Goal: Complete application form

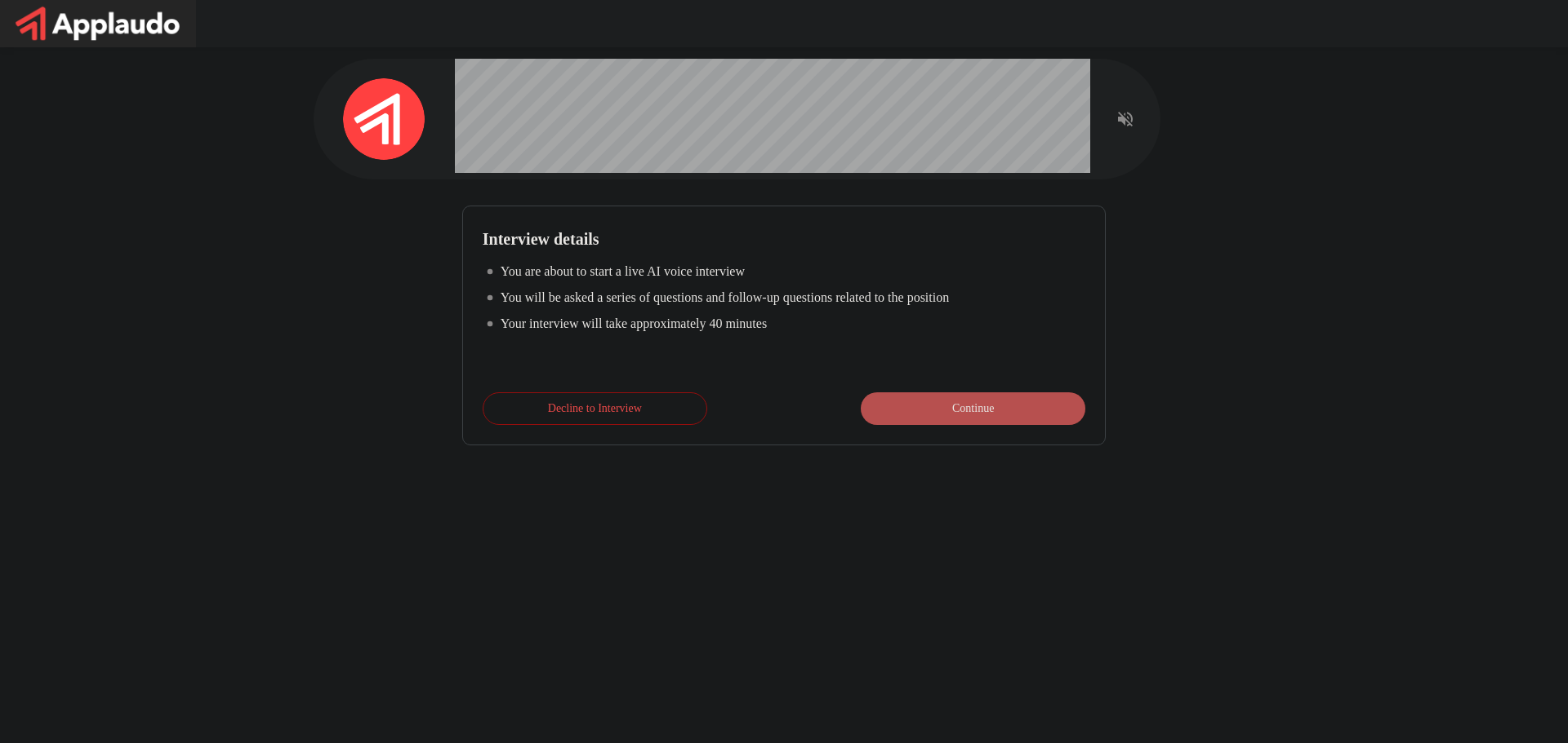
click at [909, 397] on button "Continue" at bounding box center [973, 409] width 225 height 33
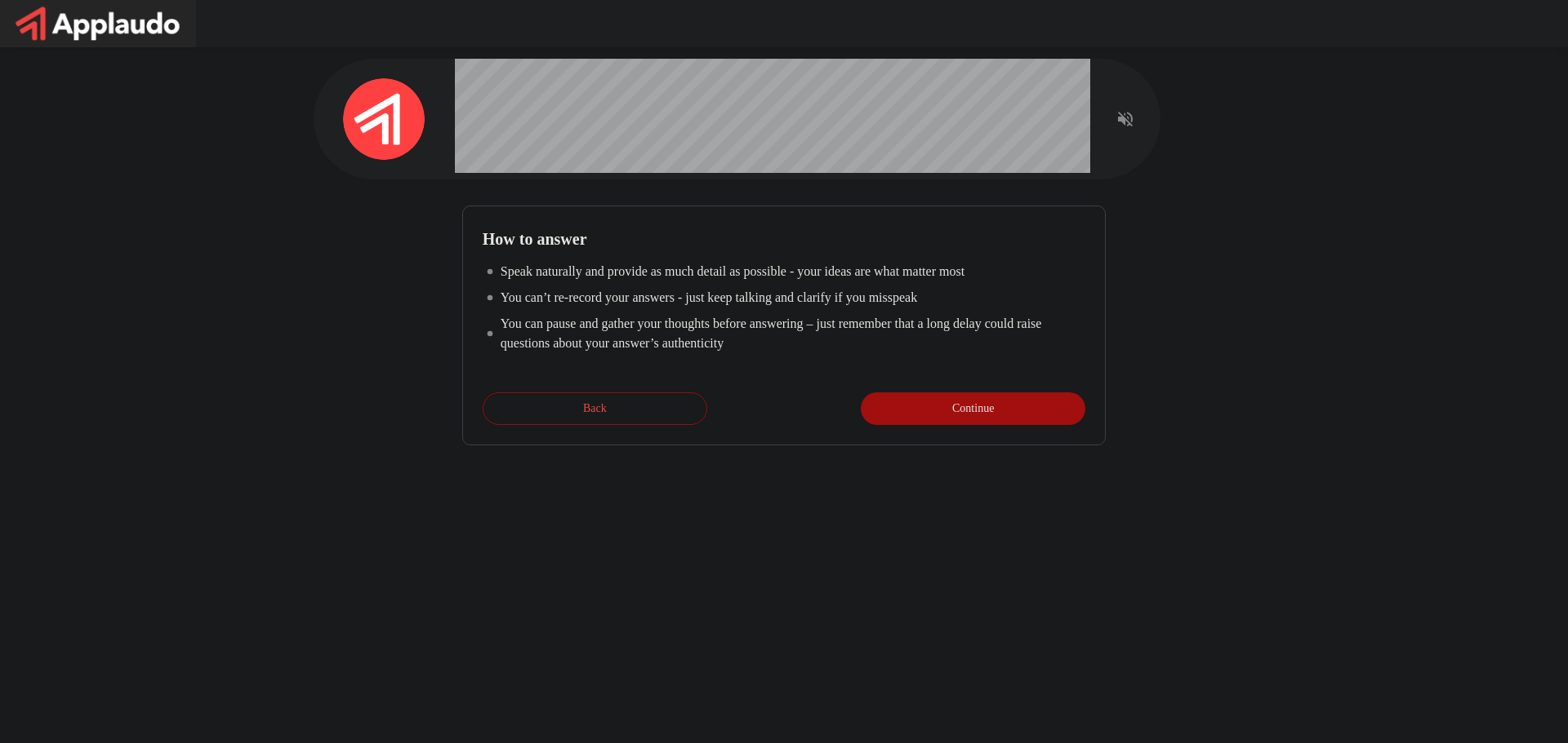
click at [927, 411] on button "Continue" at bounding box center [973, 409] width 225 height 33
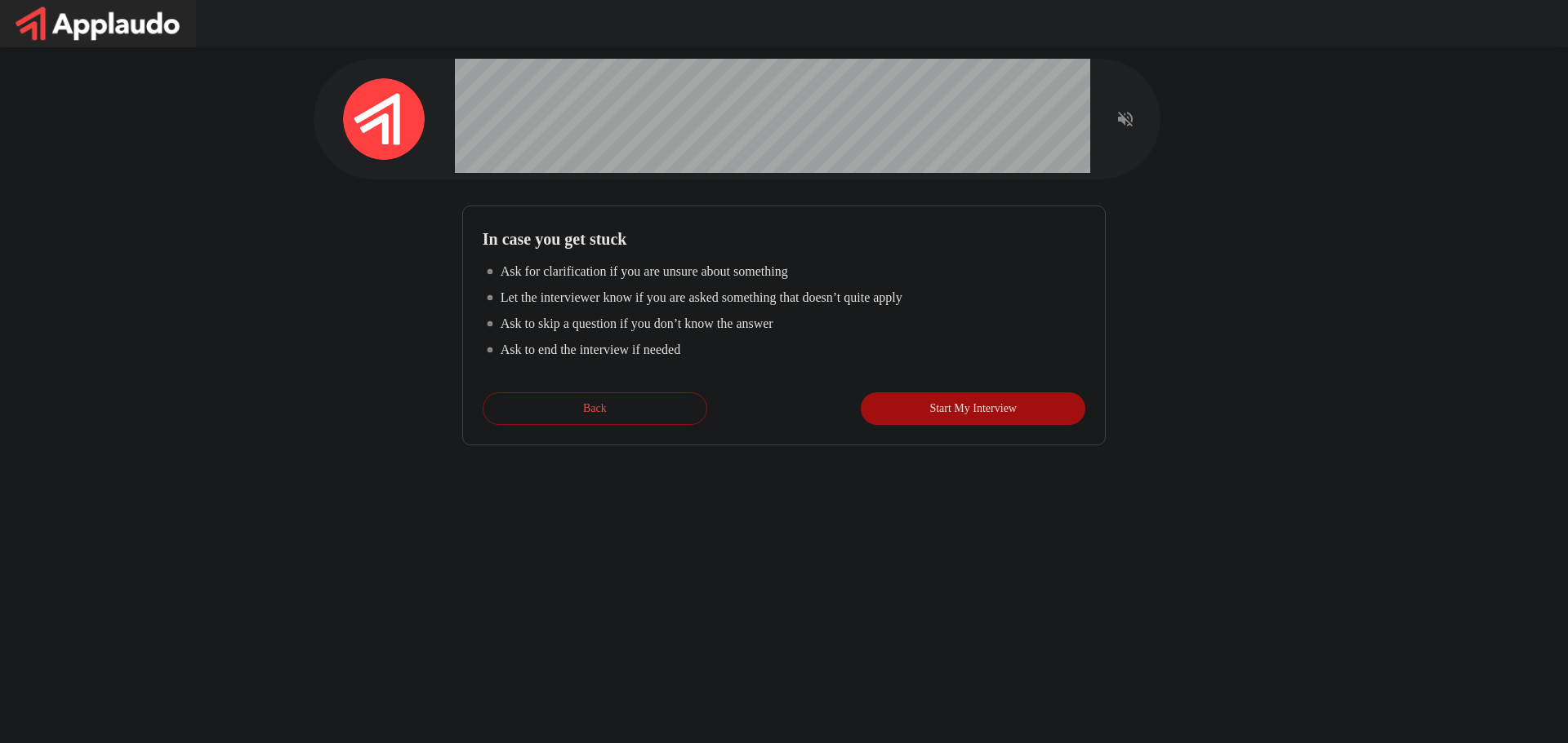
click at [928, 411] on button "Start My Interview" at bounding box center [973, 409] width 225 height 33
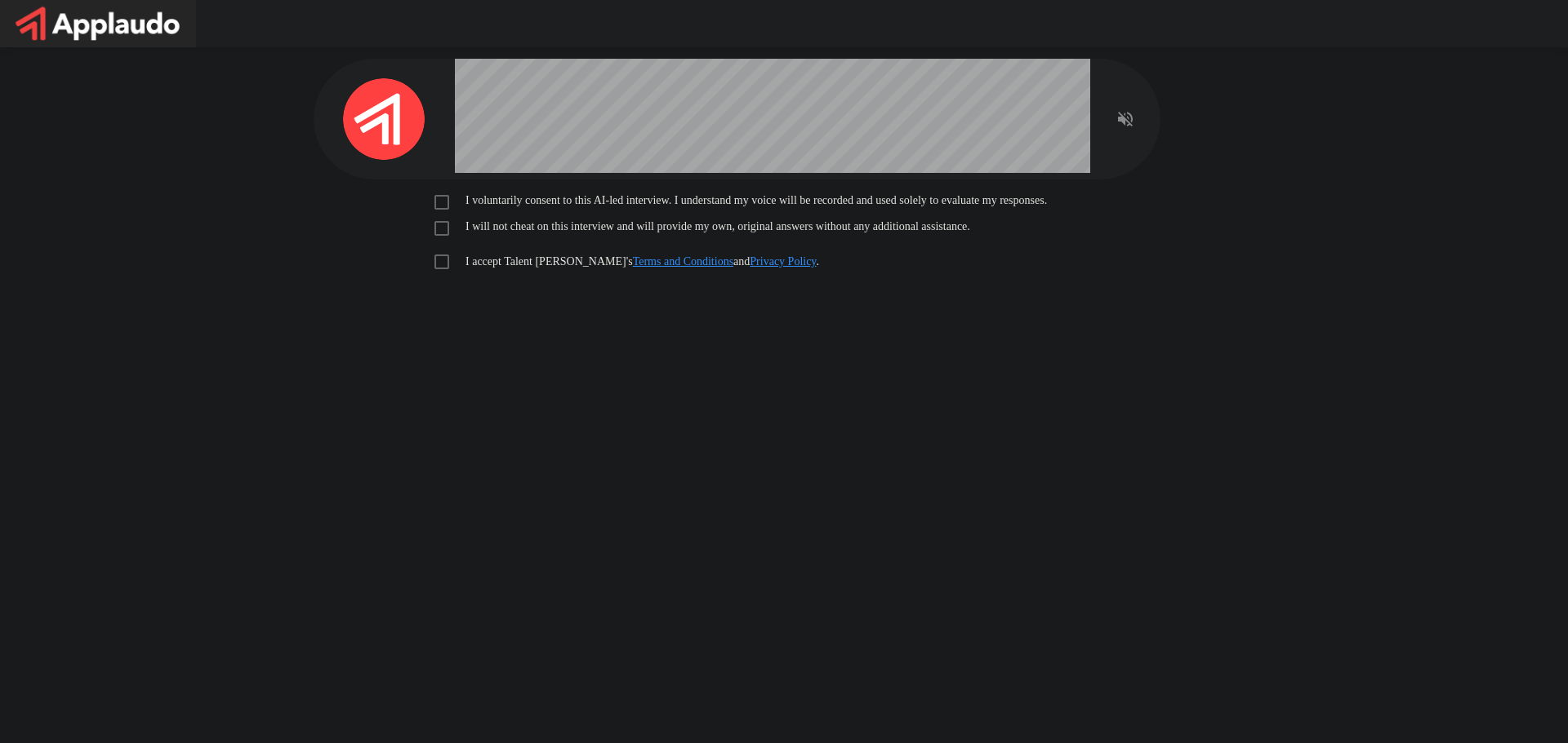
click at [489, 198] on p "I voluntarily consent to this AI-led interview. I understand my voice will be r…" at bounding box center [753, 200] width 588 height 16
click at [484, 224] on p "I will not cheat on this interview and will provide my own, original answers wi…" at bounding box center [714, 226] width 511 height 16
click at [499, 263] on p "I accept Talent Llama's Terms and Conditions and Privacy Policy ." at bounding box center [639, 262] width 360 height 16
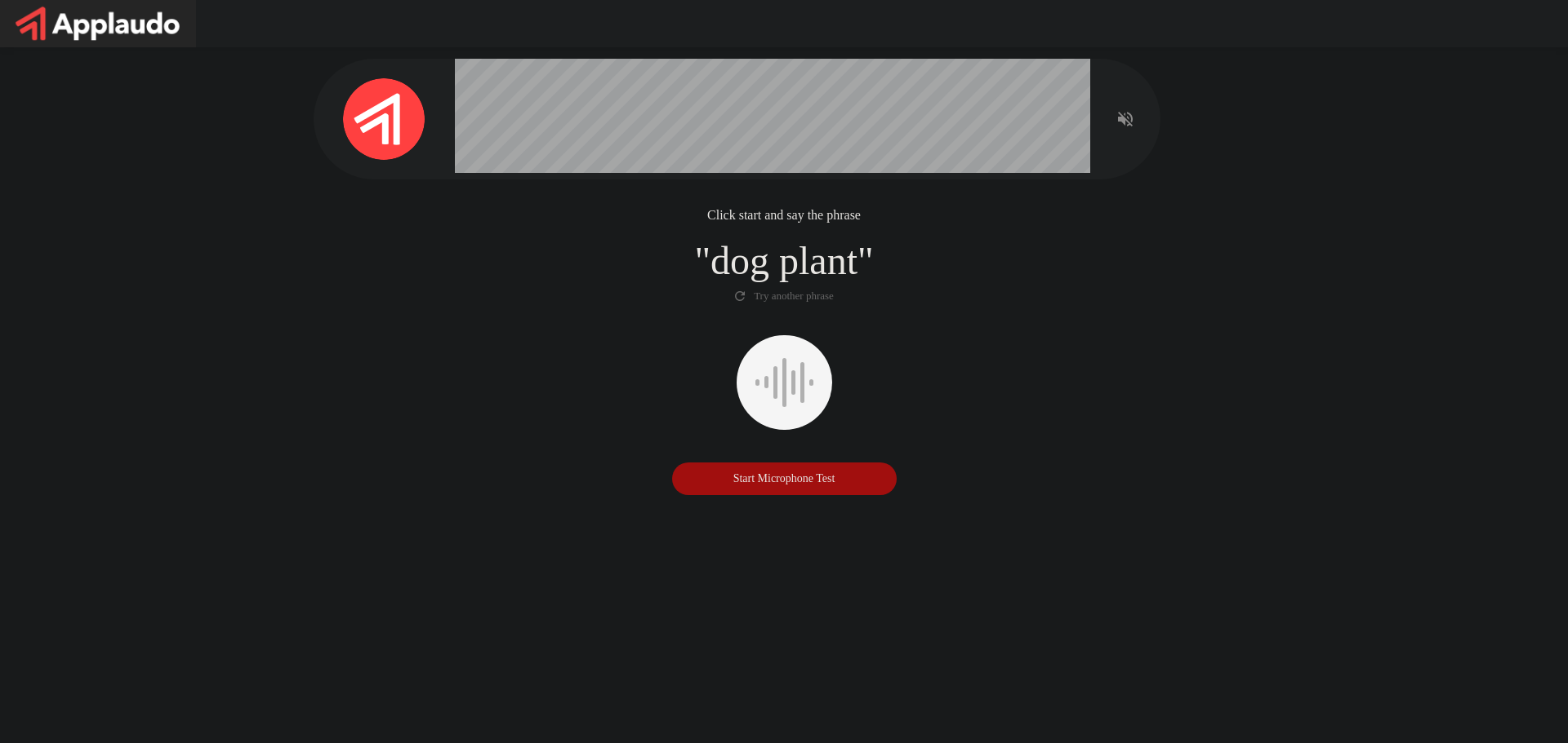
click at [747, 475] on button "Start Microphone Test" at bounding box center [784, 479] width 225 height 33
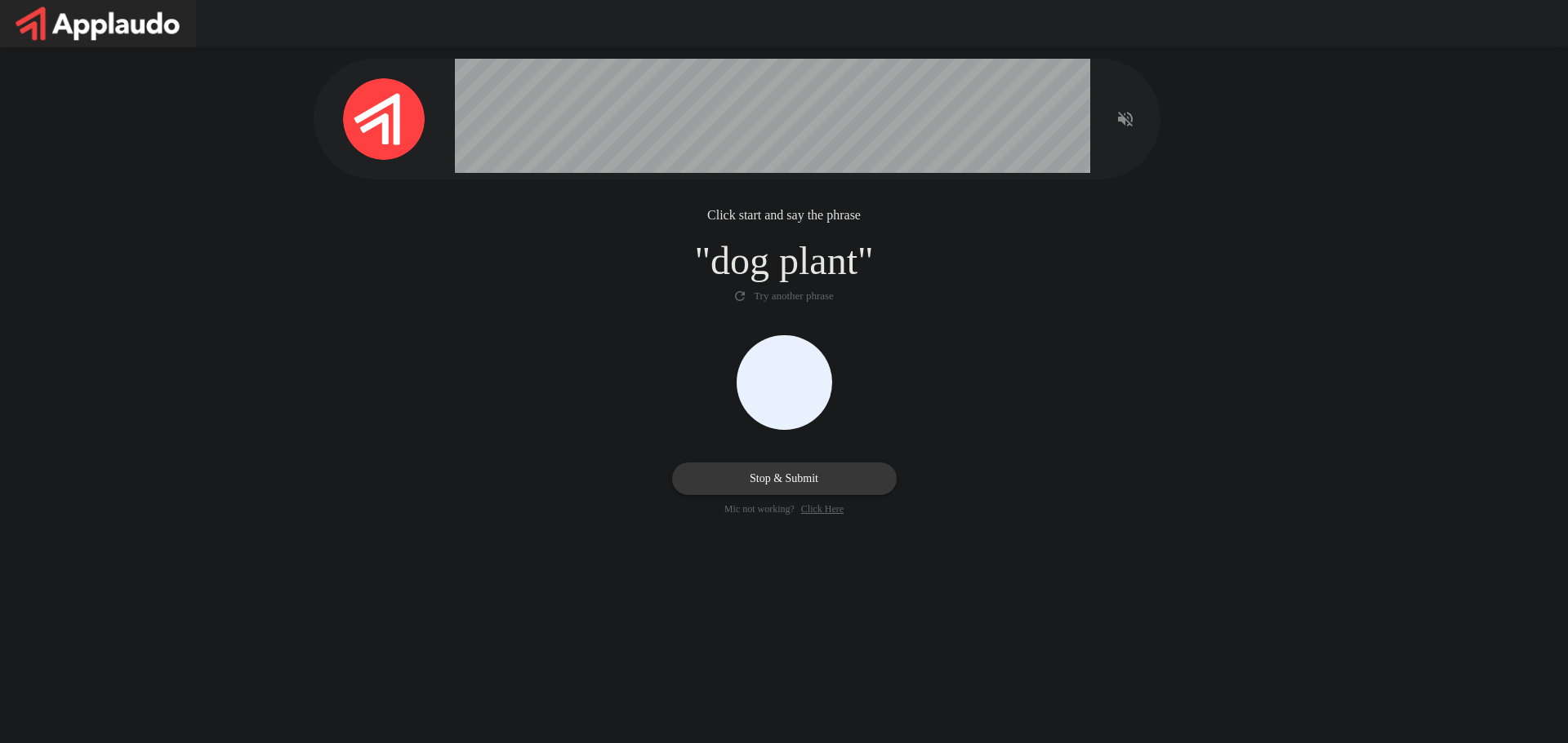
click at [754, 484] on button "Stop & Submit" at bounding box center [784, 479] width 225 height 33
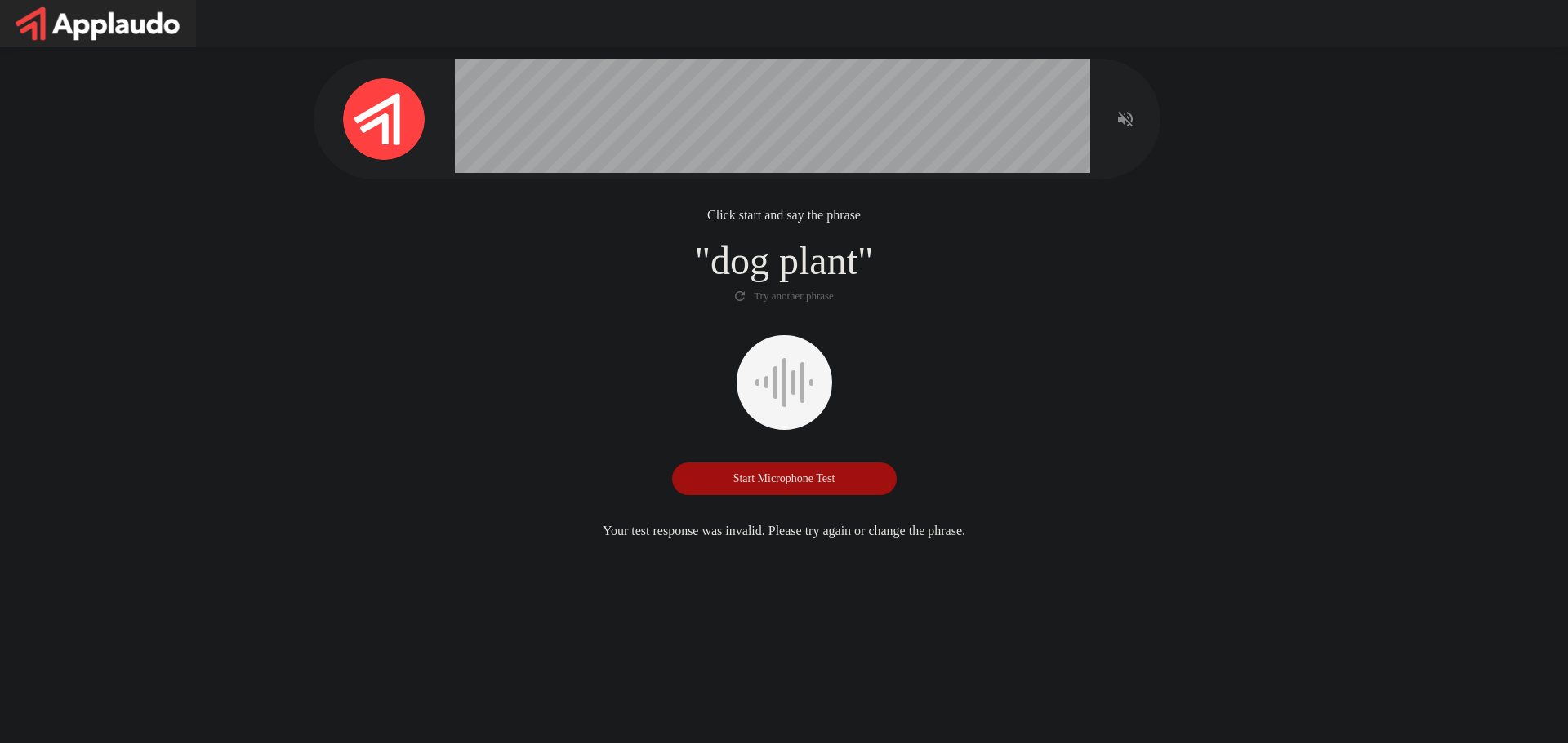
click at [754, 484] on button "Start Microphone Test" at bounding box center [784, 479] width 225 height 33
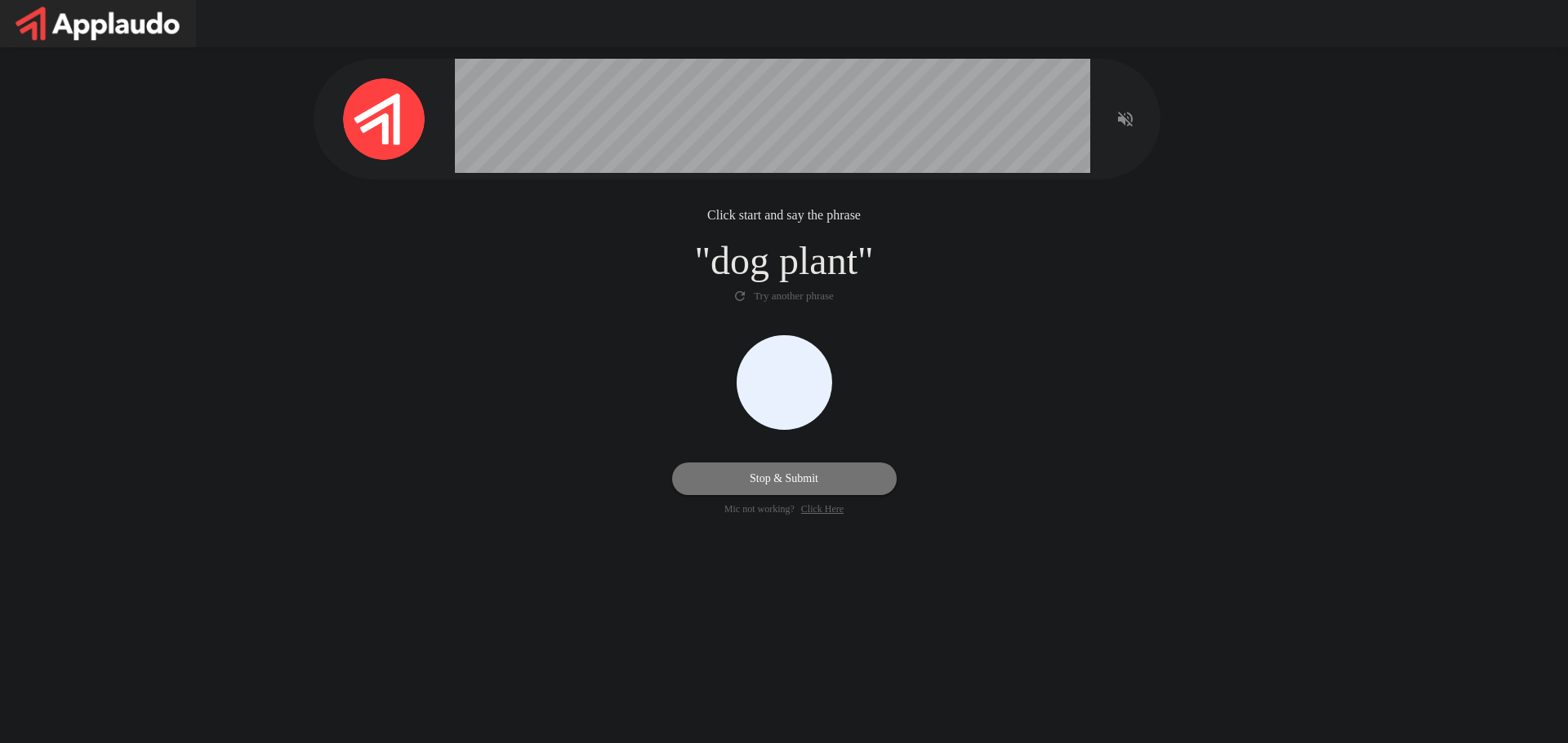
click at [754, 484] on button "Stop & Submit" at bounding box center [784, 479] width 225 height 33
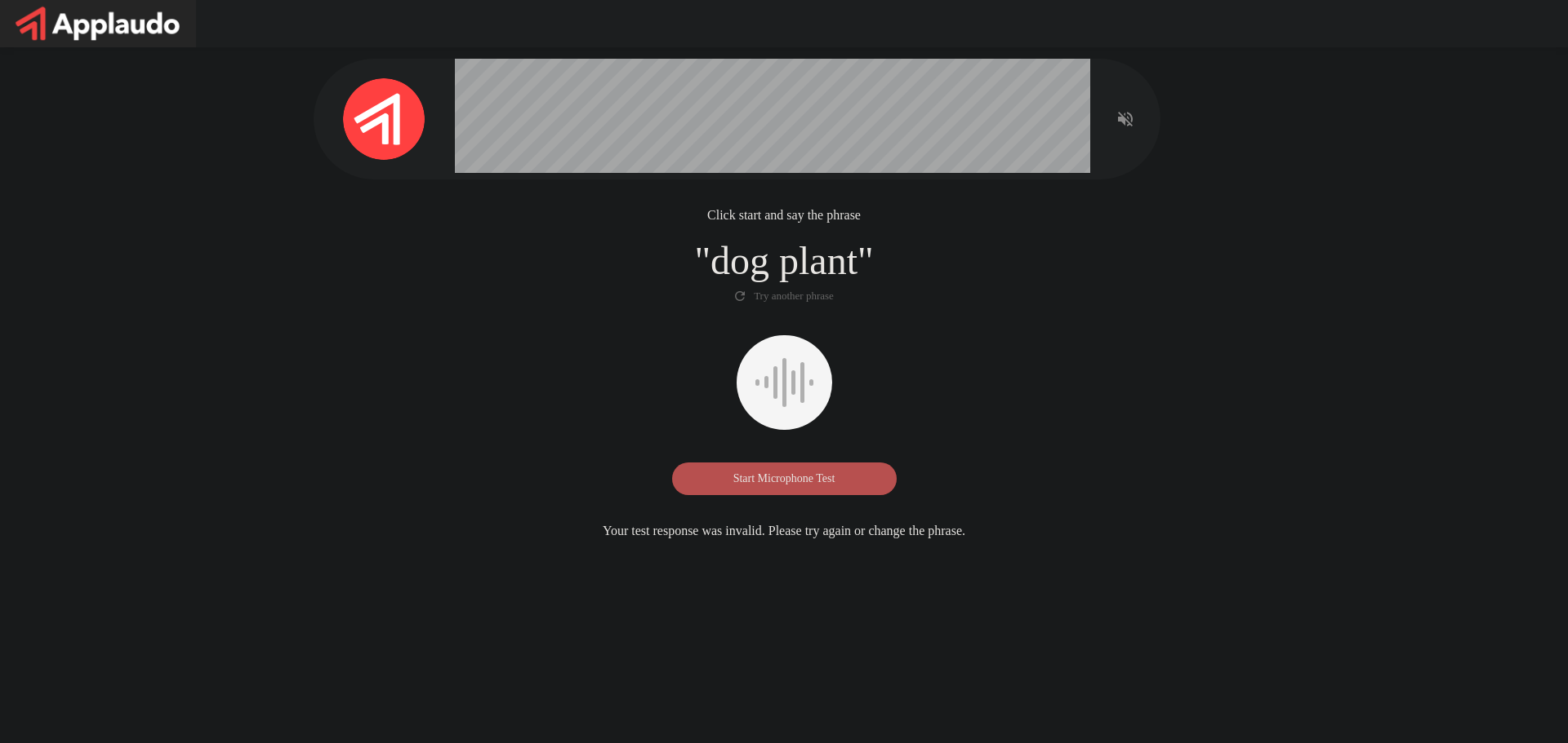
click at [754, 484] on button "Start Microphone Test" at bounding box center [784, 479] width 225 height 33
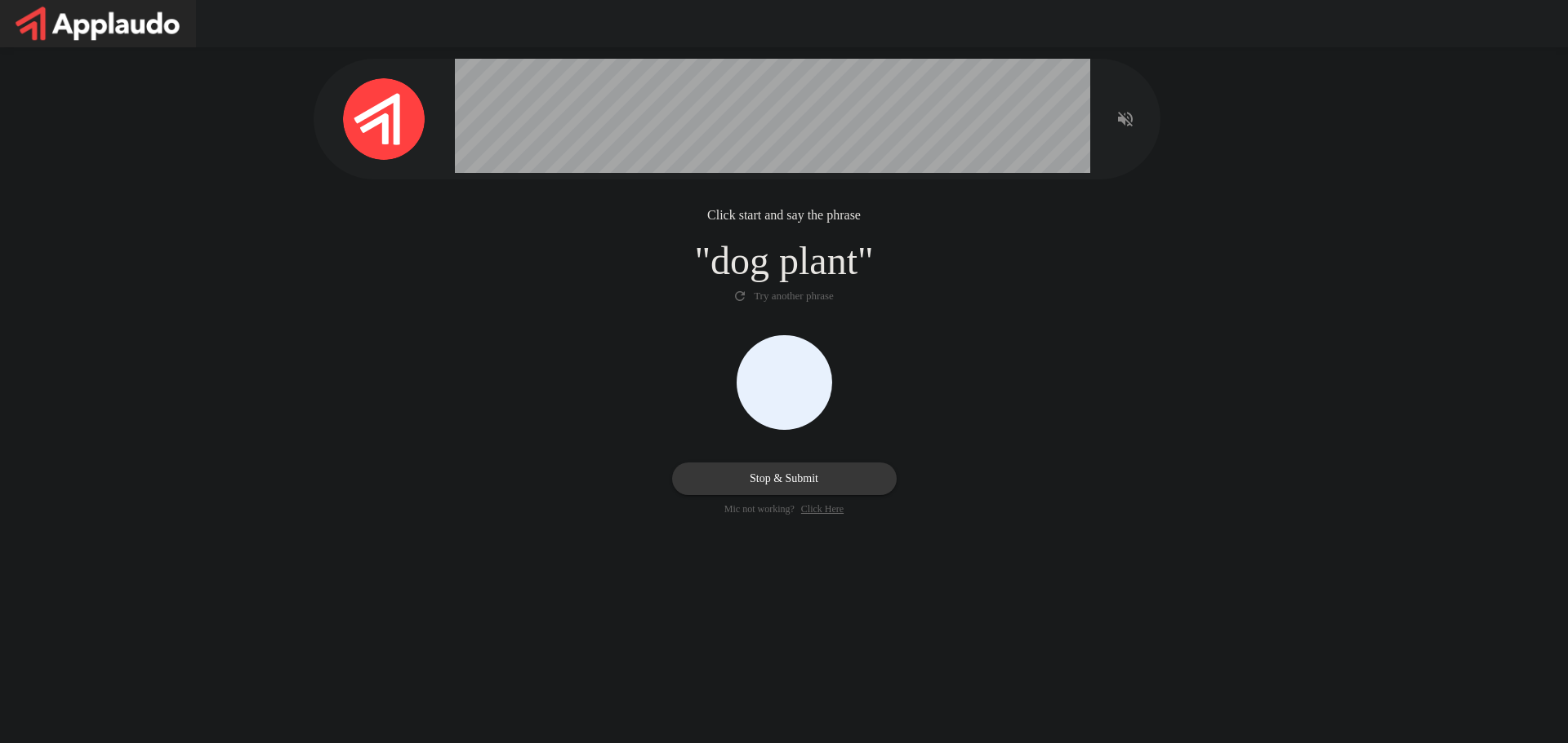
click at [754, 484] on button "Stop & Submit" at bounding box center [784, 479] width 225 height 33
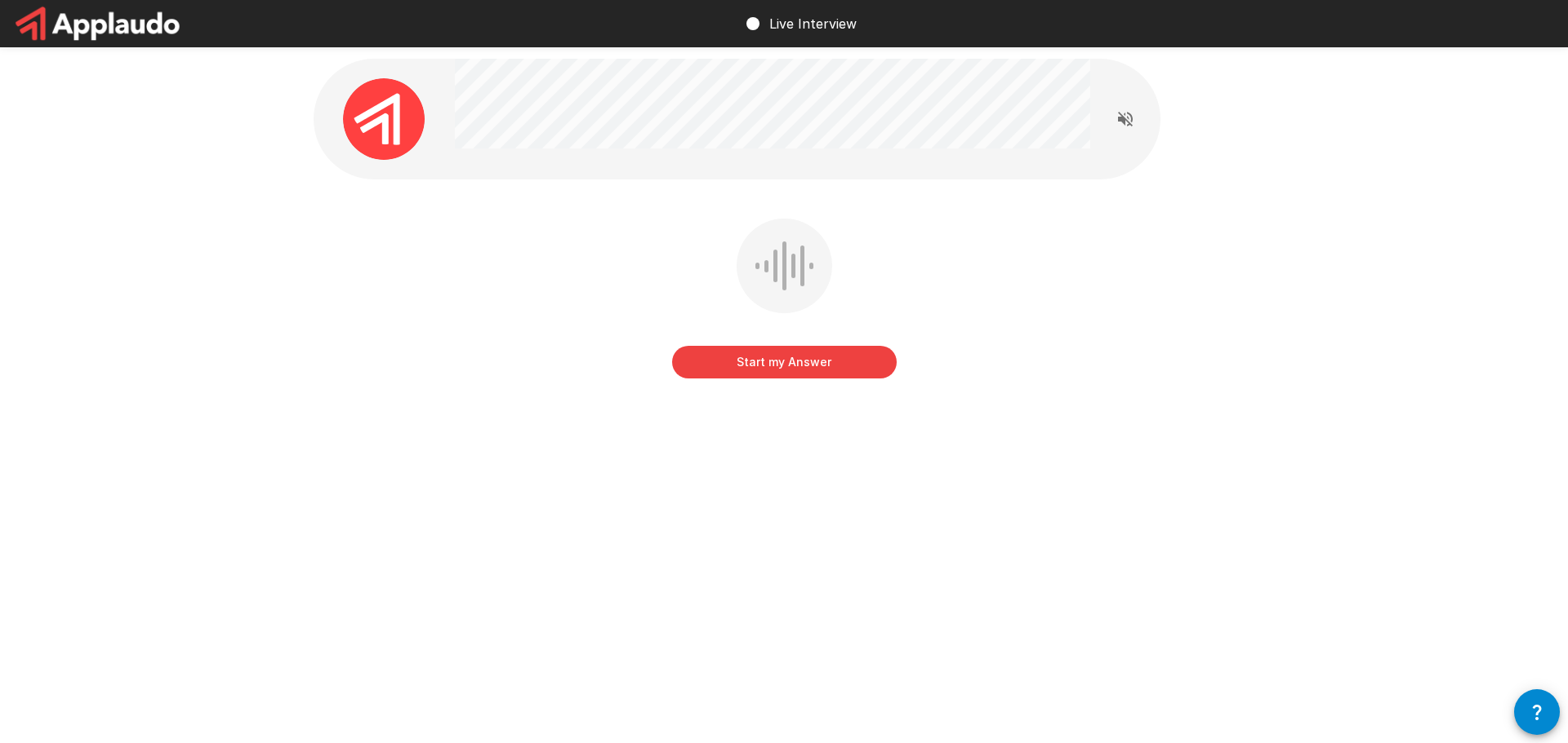
click at [801, 362] on button "Start my Answer" at bounding box center [784, 362] width 225 height 33
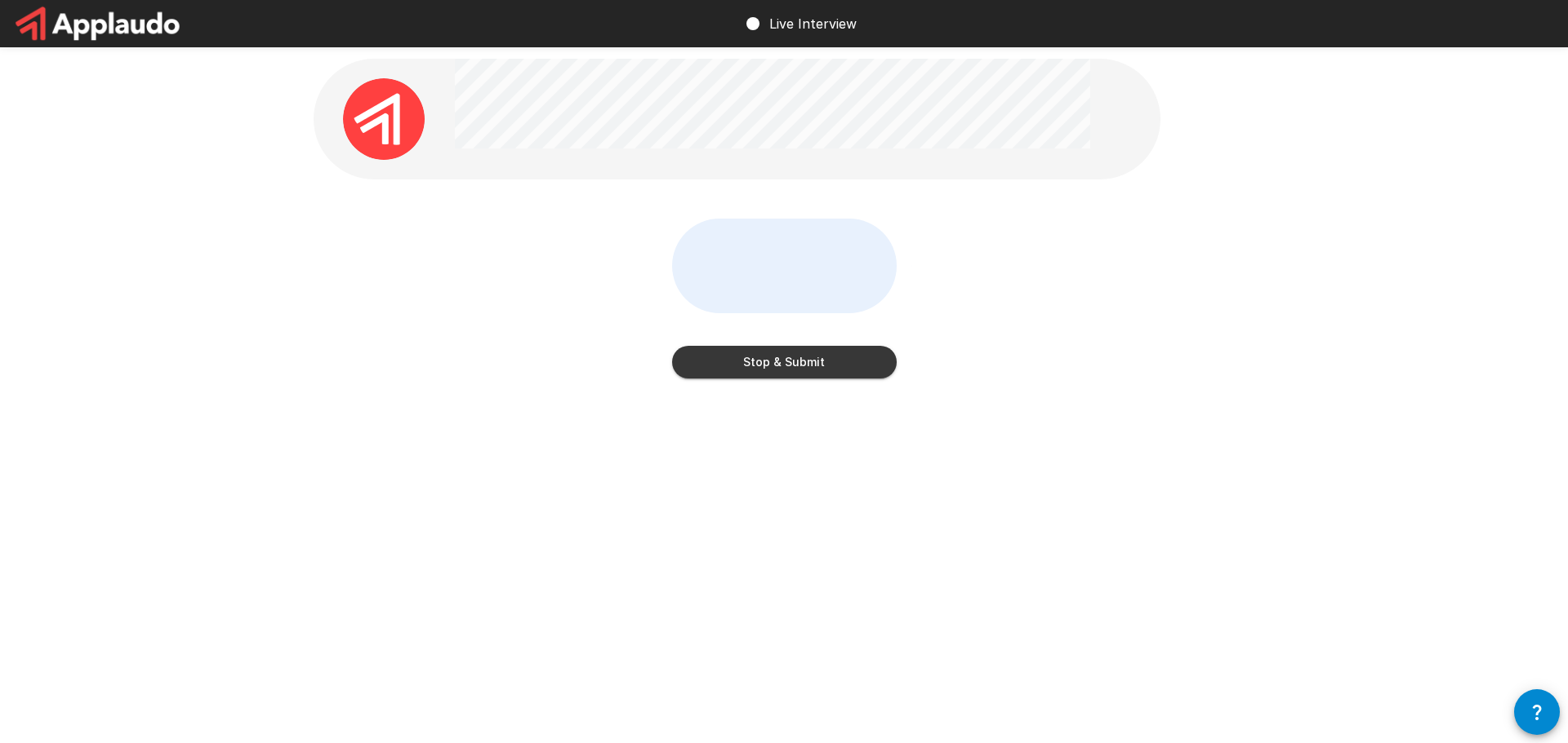
click at [858, 365] on button "Stop & Submit" at bounding box center [784, 362] width 225 height 33
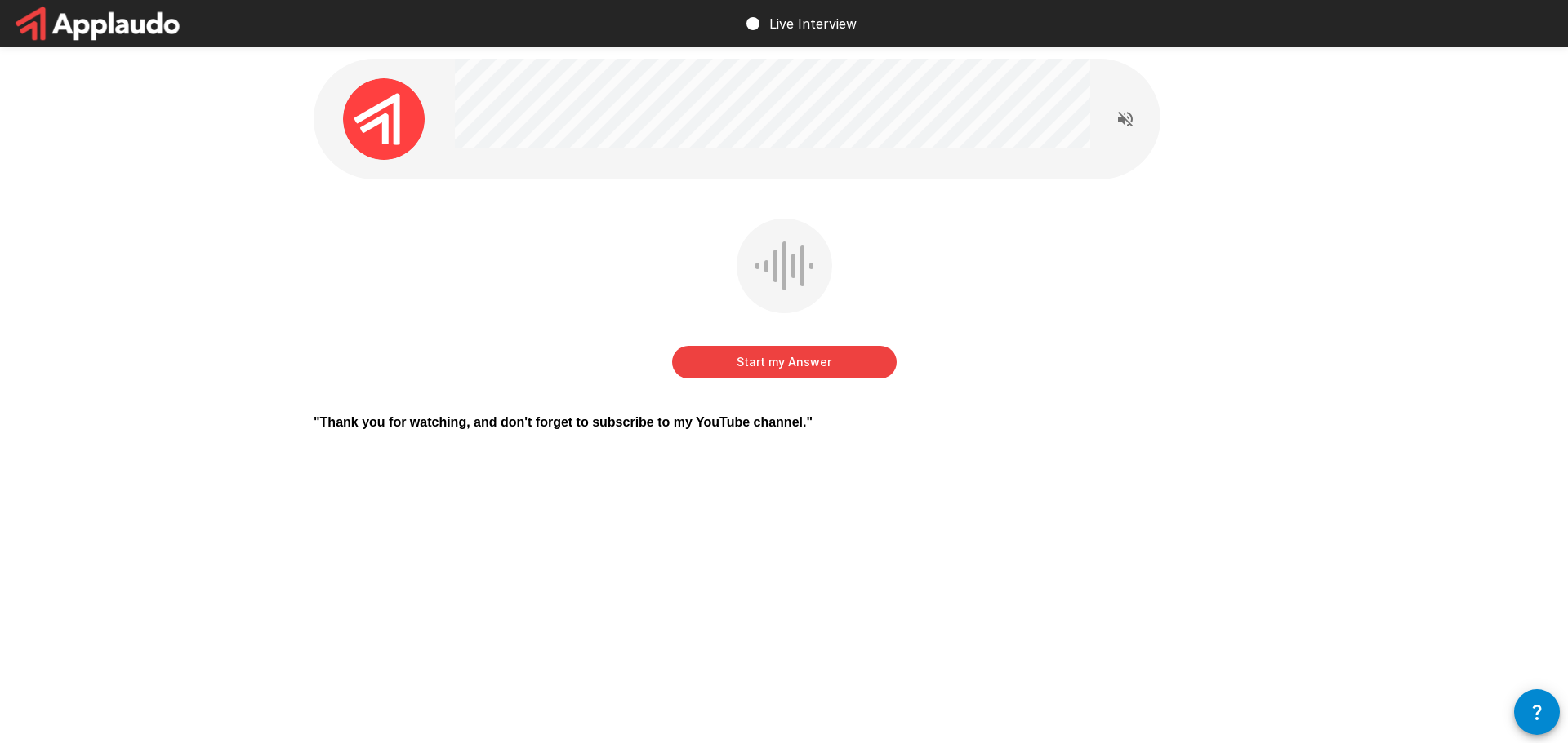
click at [851, 355] on button "Start my Answer" at bounding box center [784, 362] width 225 height 33
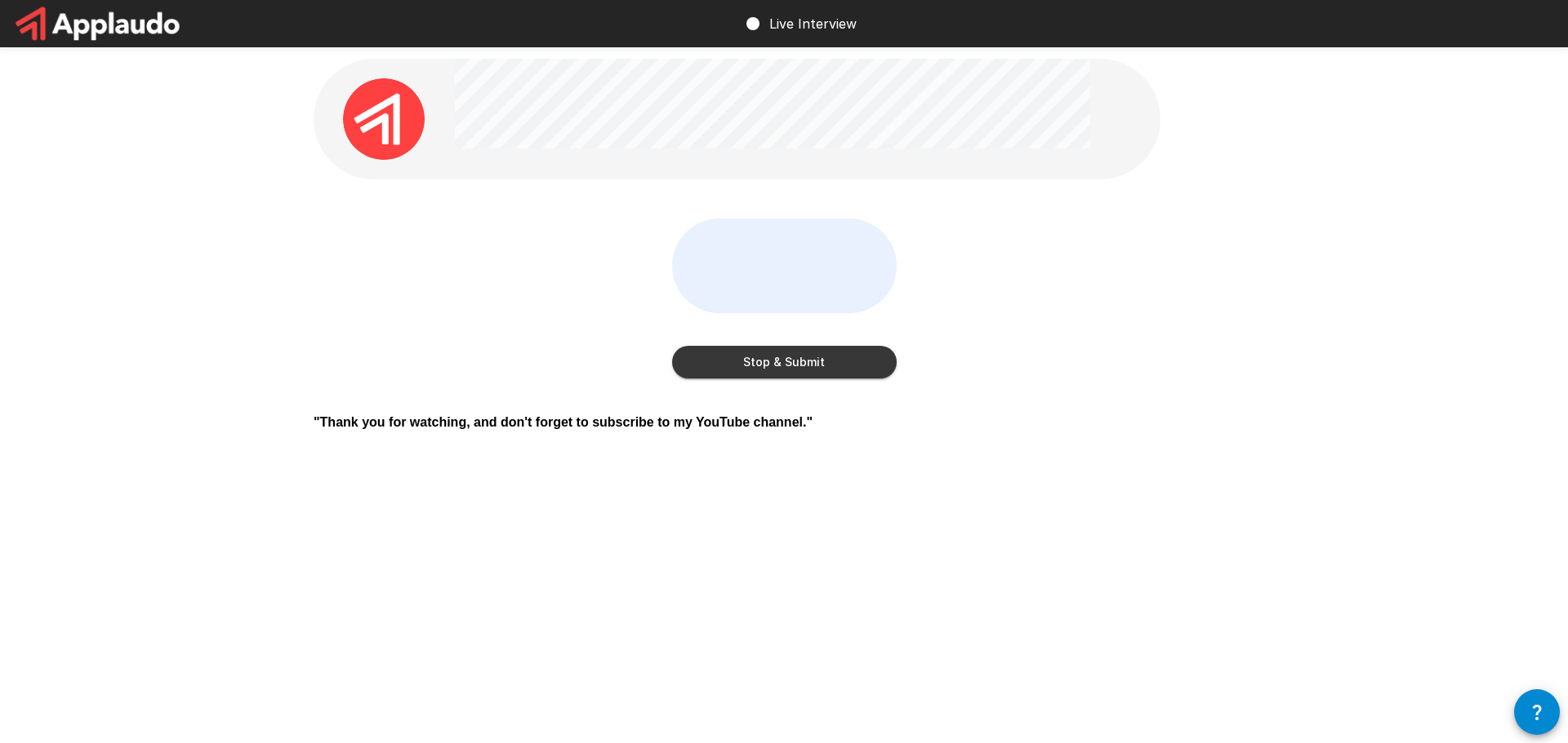
click at [827, 354] on button "Stop & Submit" at bounding box center [784, 362] width 225 height 33
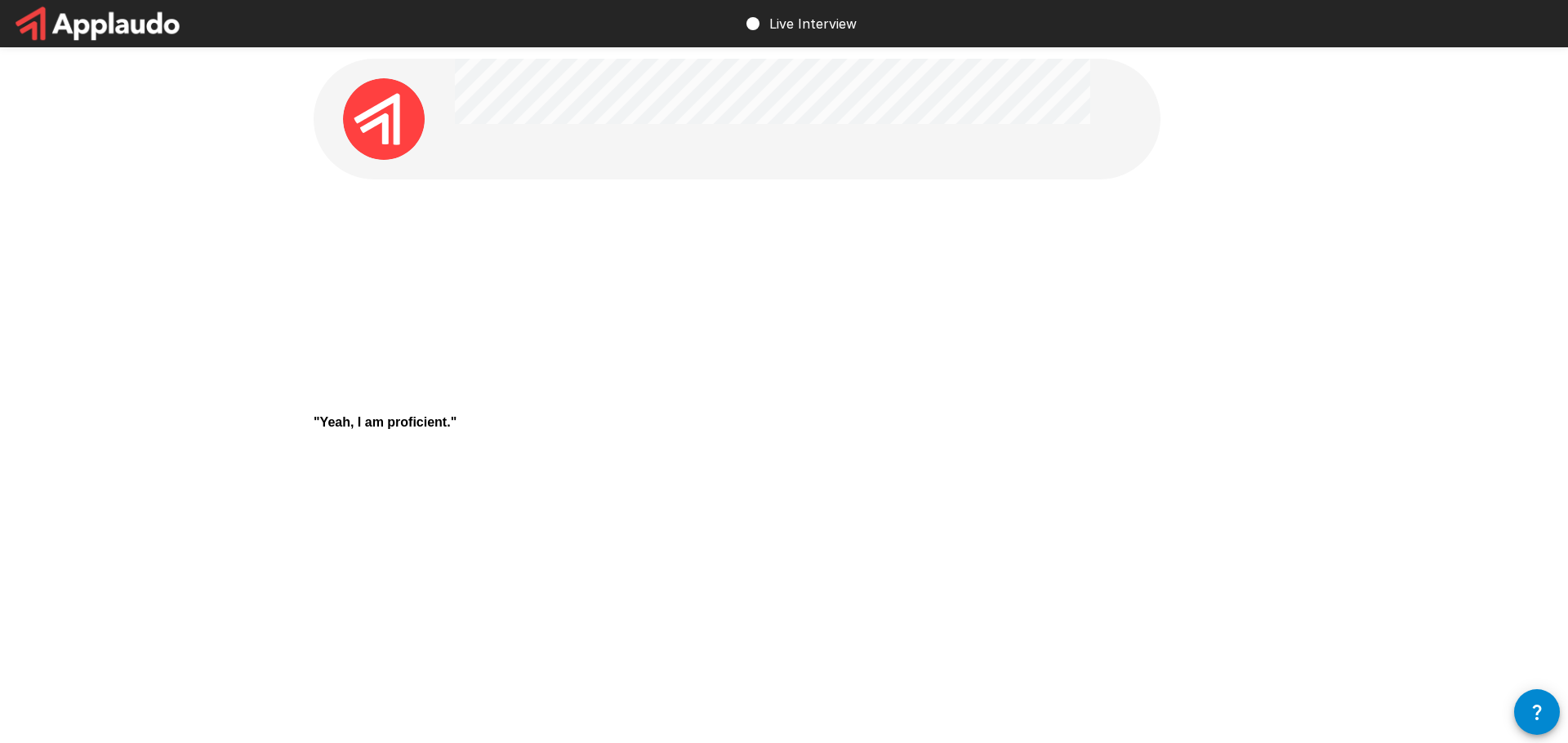
drag, startPoint x: 568, startPoint y: 178, endPoint x: 610, endPoint y: 225, distance: 63.0
click at [568, 179] on div at bounding box center [772, 119] width 635 height 121
click at [749, 357] on button "Start my Answer" at bounding box center [784, 362] width 225 height 33
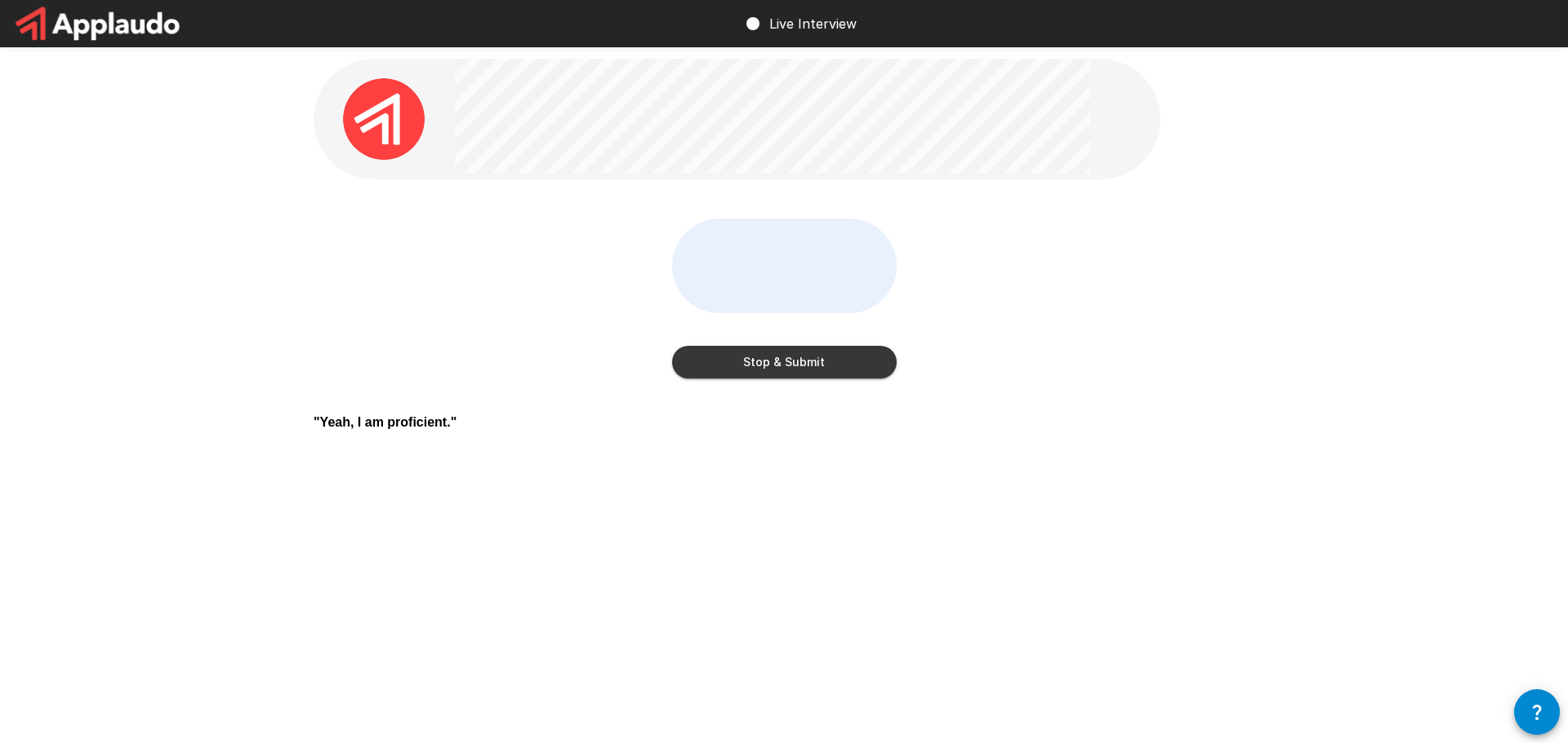
click at [751, 364] on button "Stop & Submit" at bounding box center [784, 362] width 225 height 33
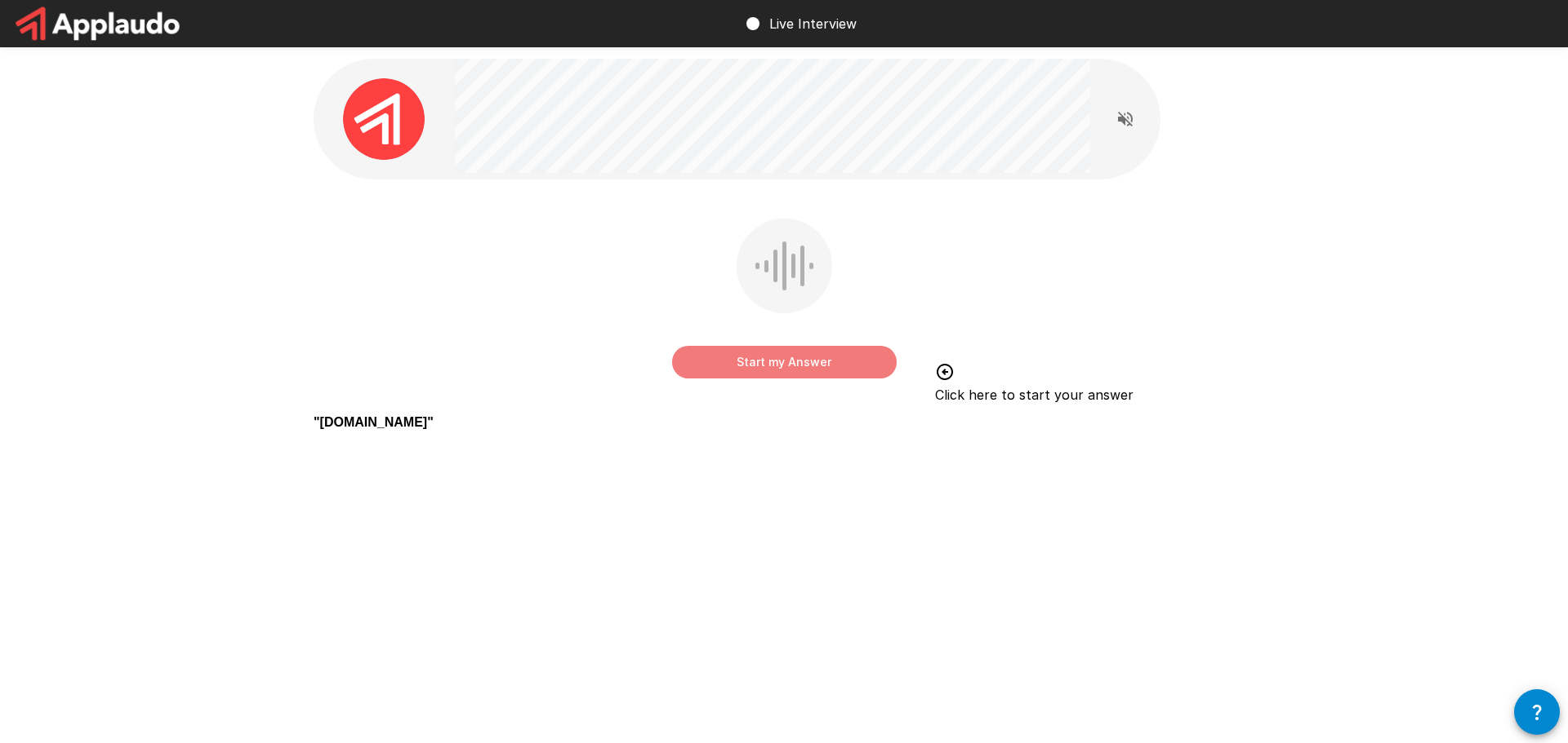
click at [736, 352] on button "Start my Answer" at bounding box center [784, 362] width 225 height 33
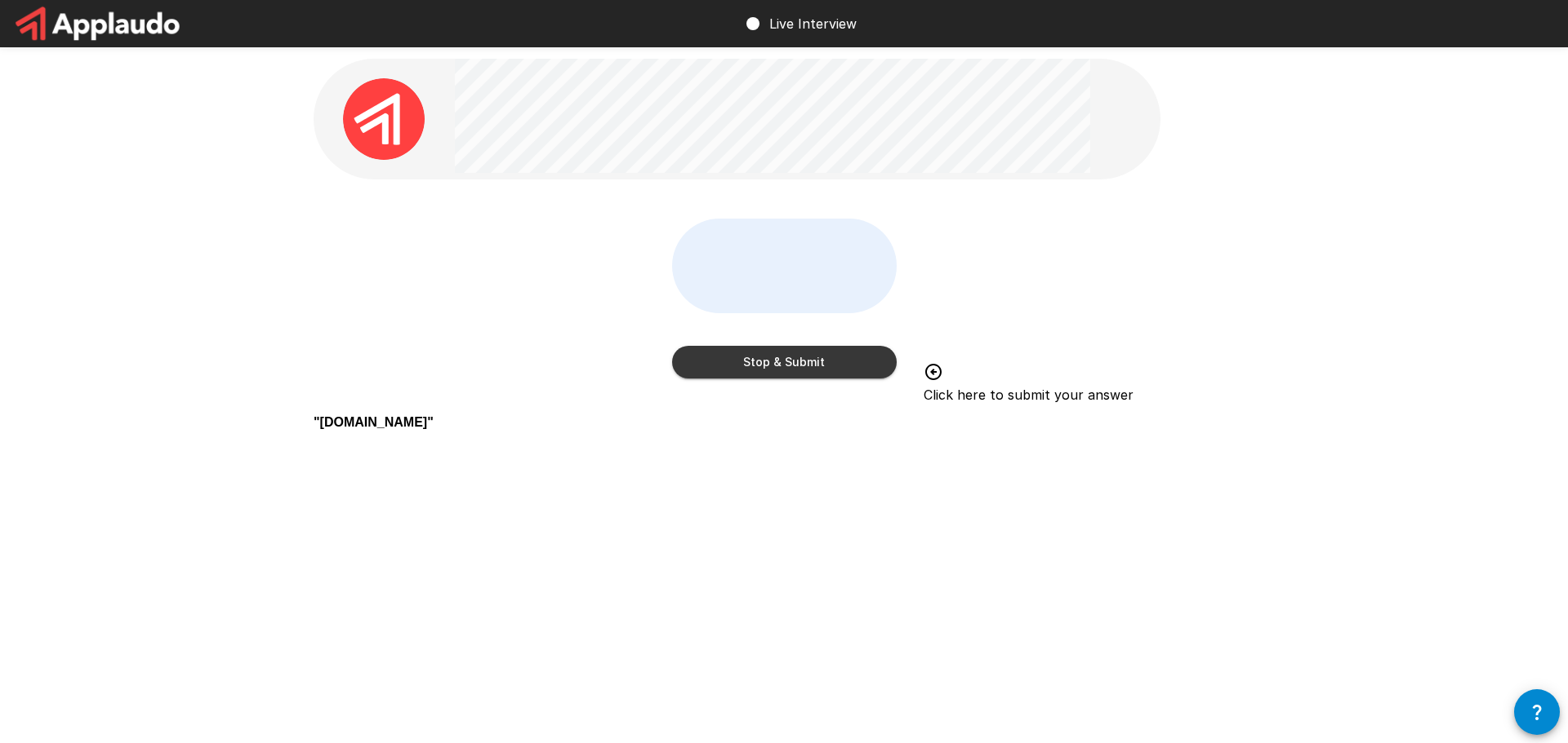
click at [774, 361] on button "Stop & Submit" at bounding box center [784, 362] width 225 height 33
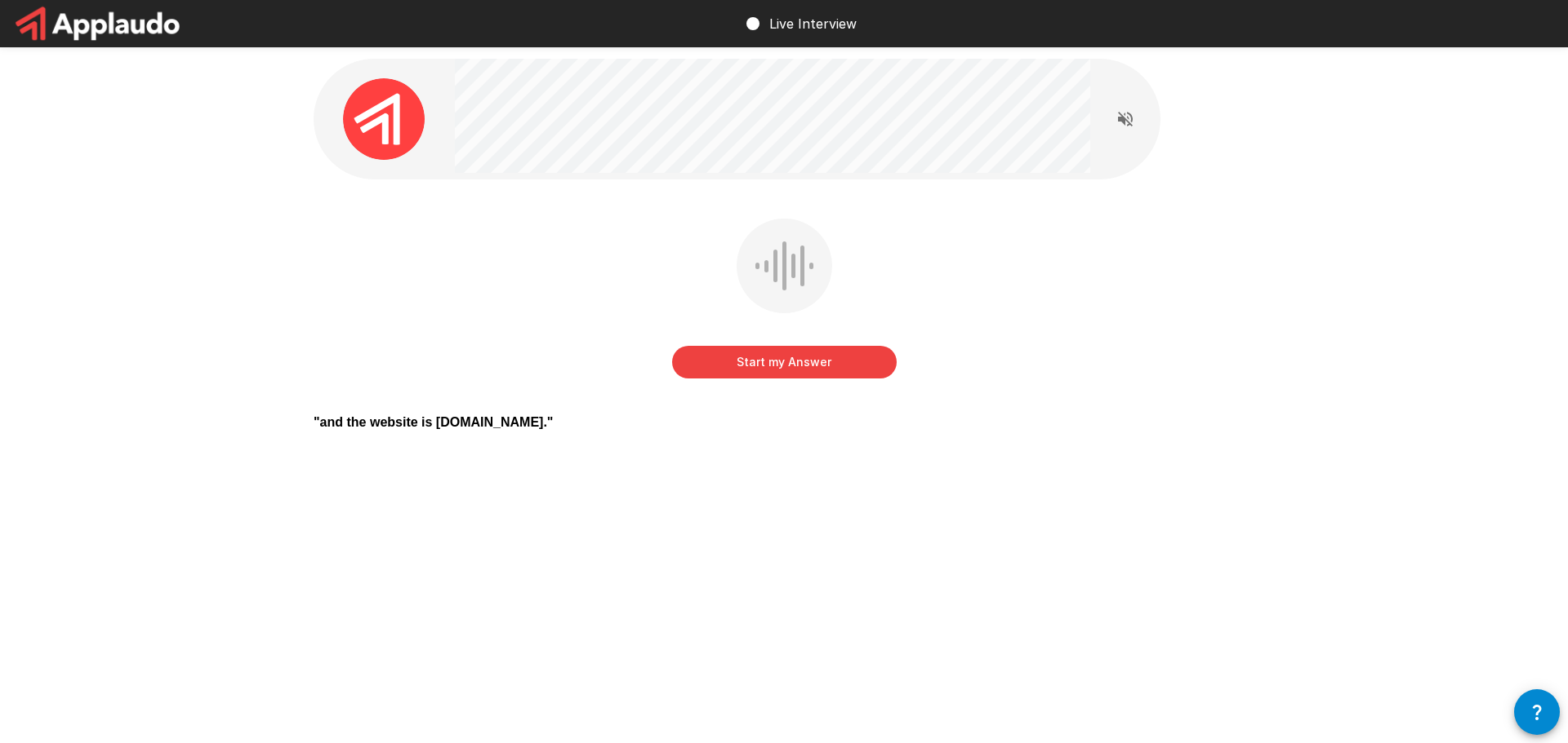
click at [760, 359] on button "Start my Answer" at bounding box center [784, 362] width 225 height 33
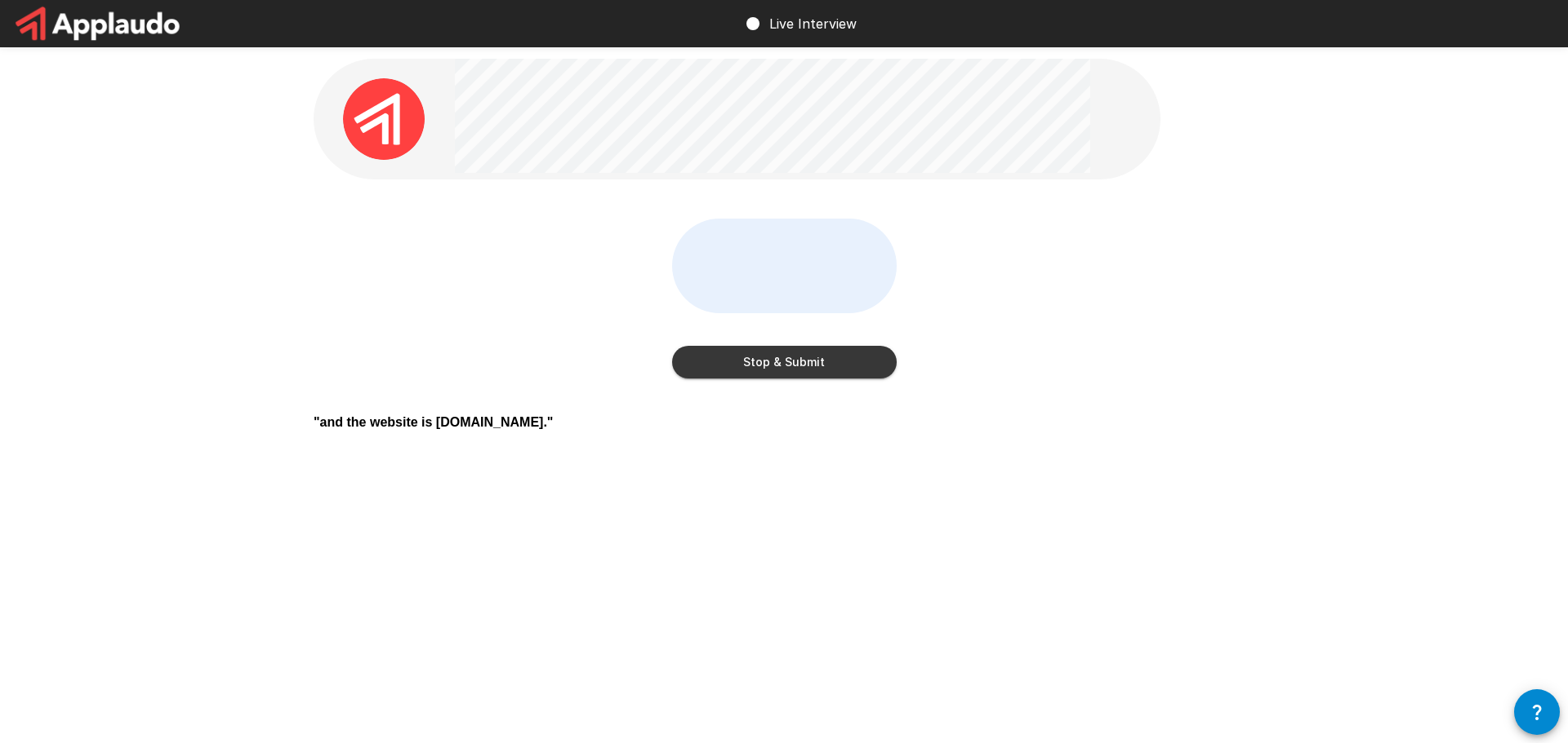
click at [793, 360] on button "Stop & Submit" at bounding box center [784, 362] width 225 height 33
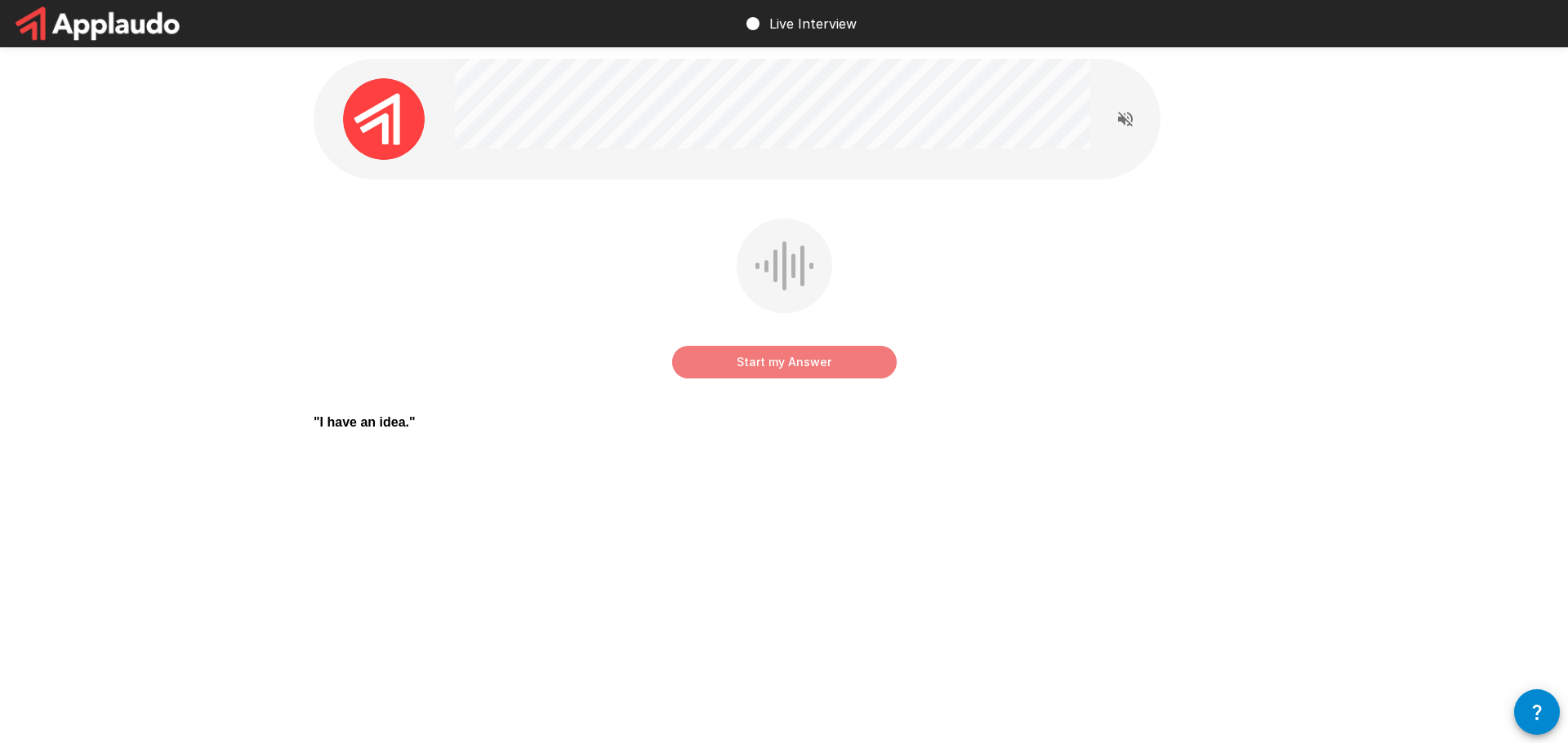
click at [768, 361] on button "Start my Answer" at bounding box center [784, 362] width 225 height 33
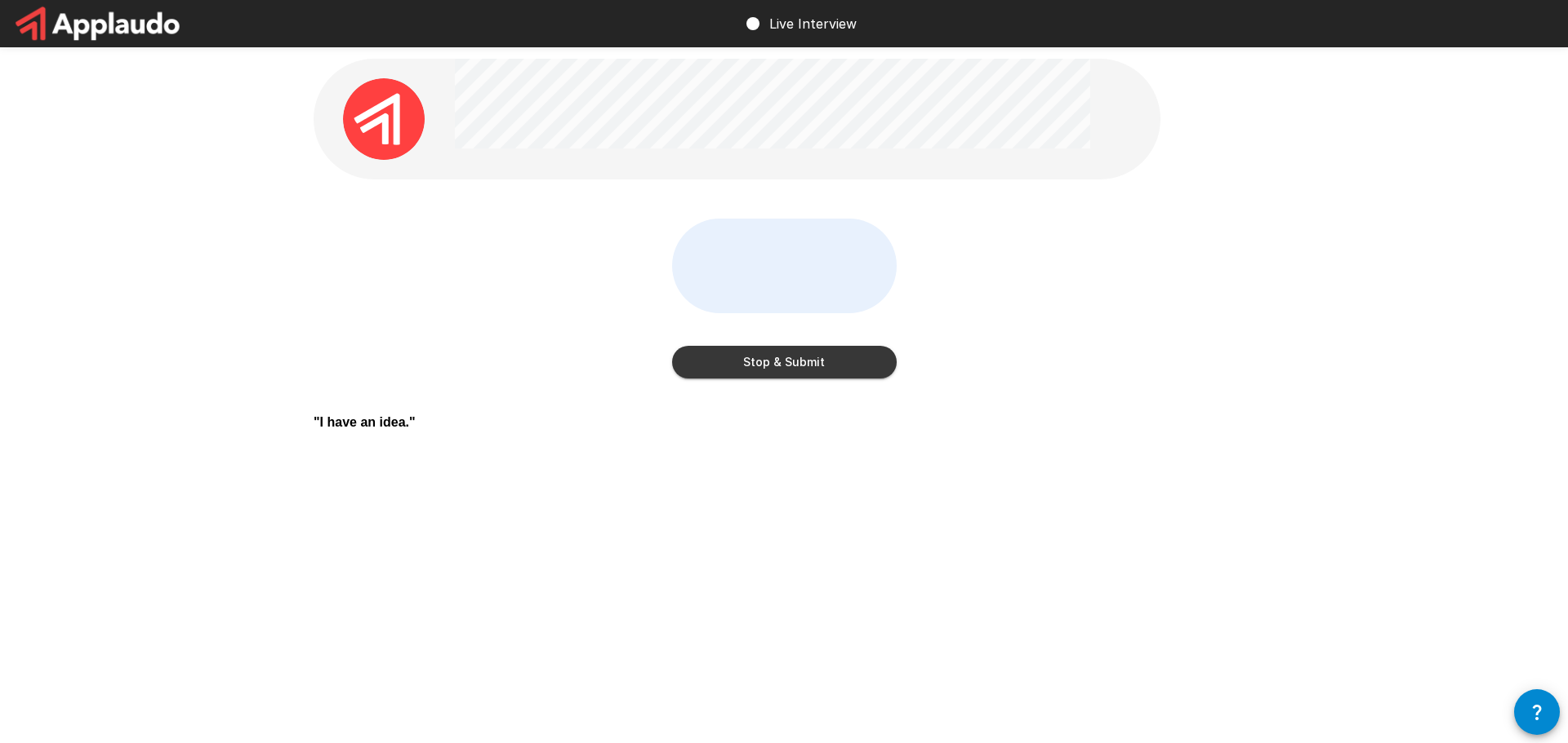
click at [772, 363] on button "Stop & Submit" at bounding box center [784, 362] width 225 height 33
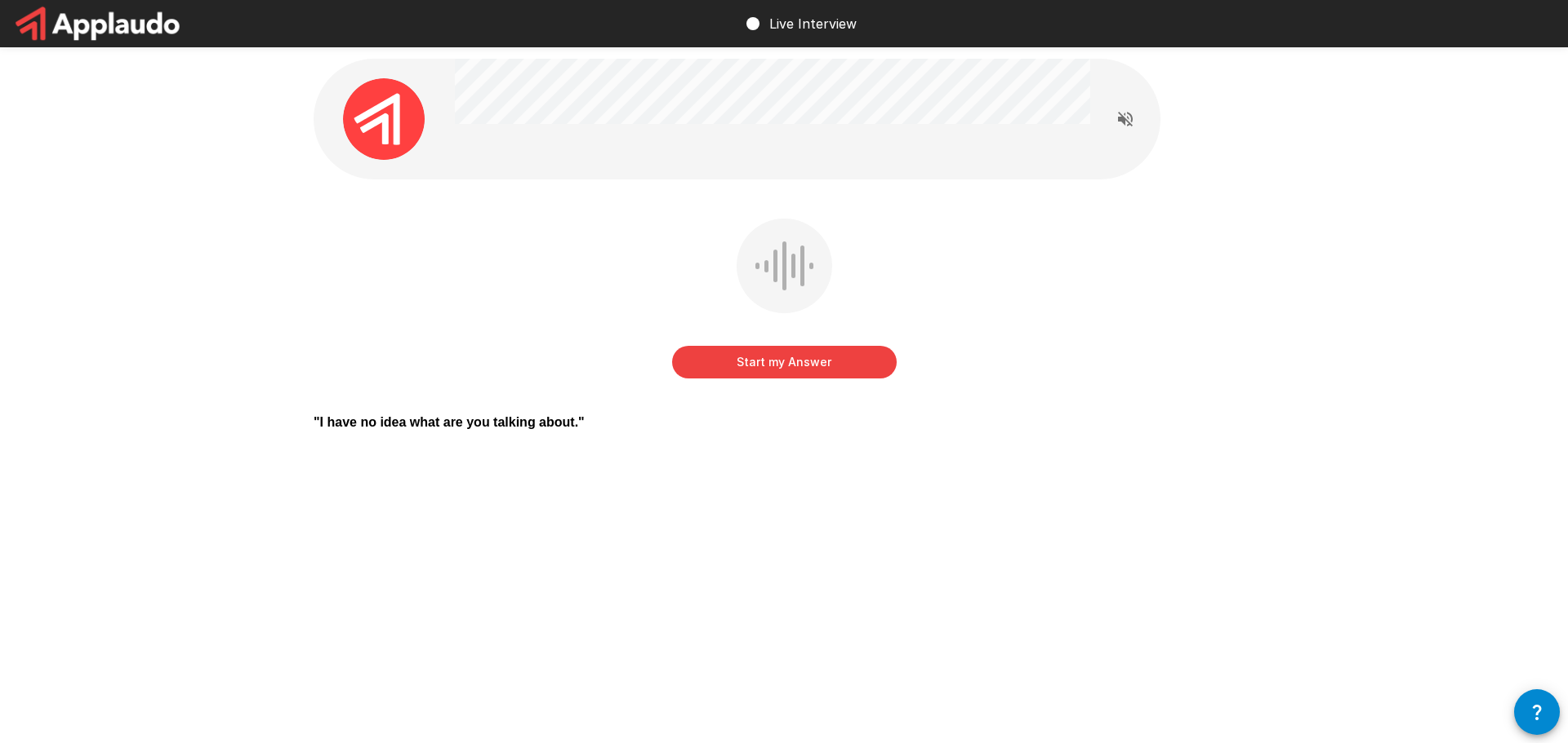
click at [772, 358] on button "Start my Answer" at bounding box center [784, 362] width 225 height 33
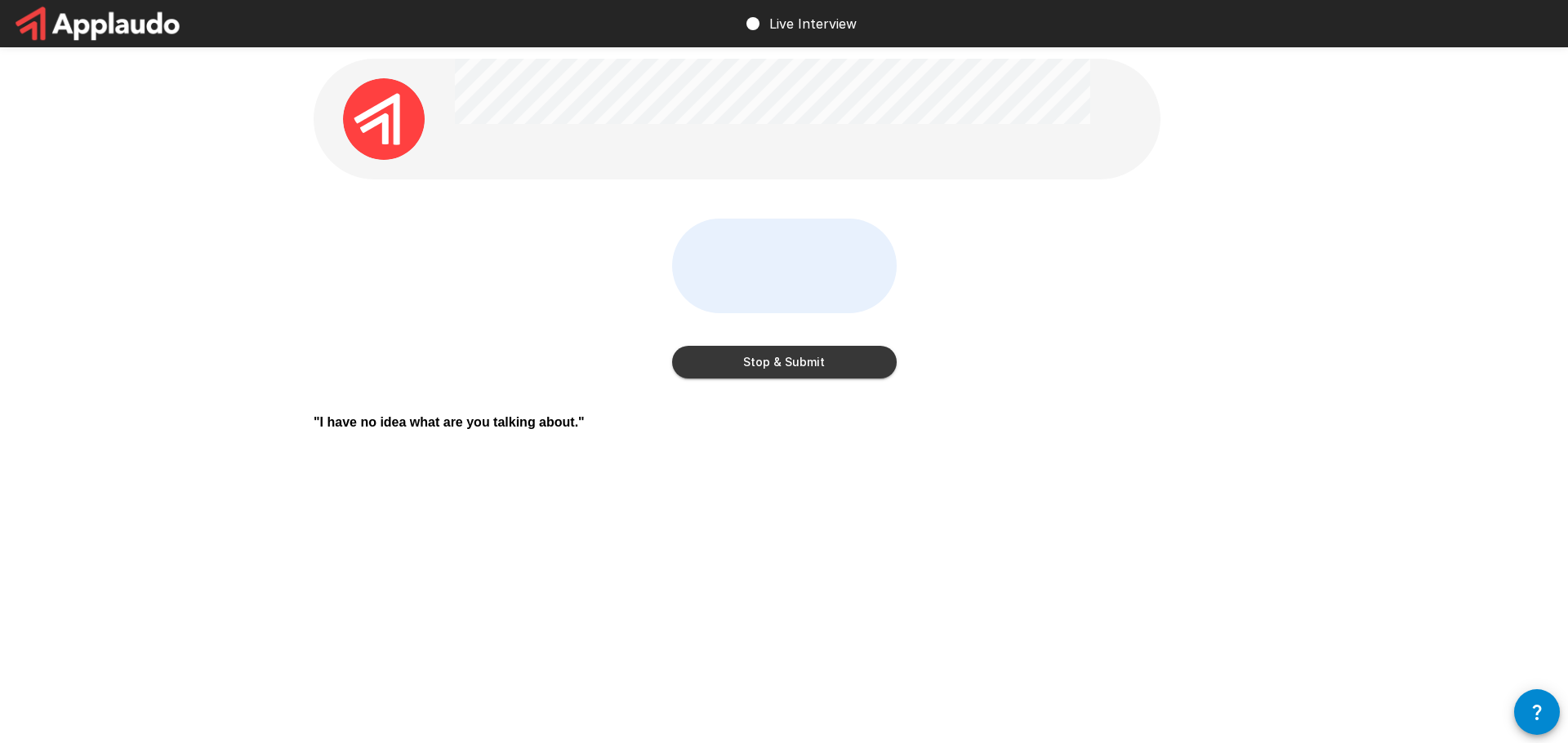
click at [772, 358] on button "Stop & Submit" at bounding box center [784, 362] width 225 height 33
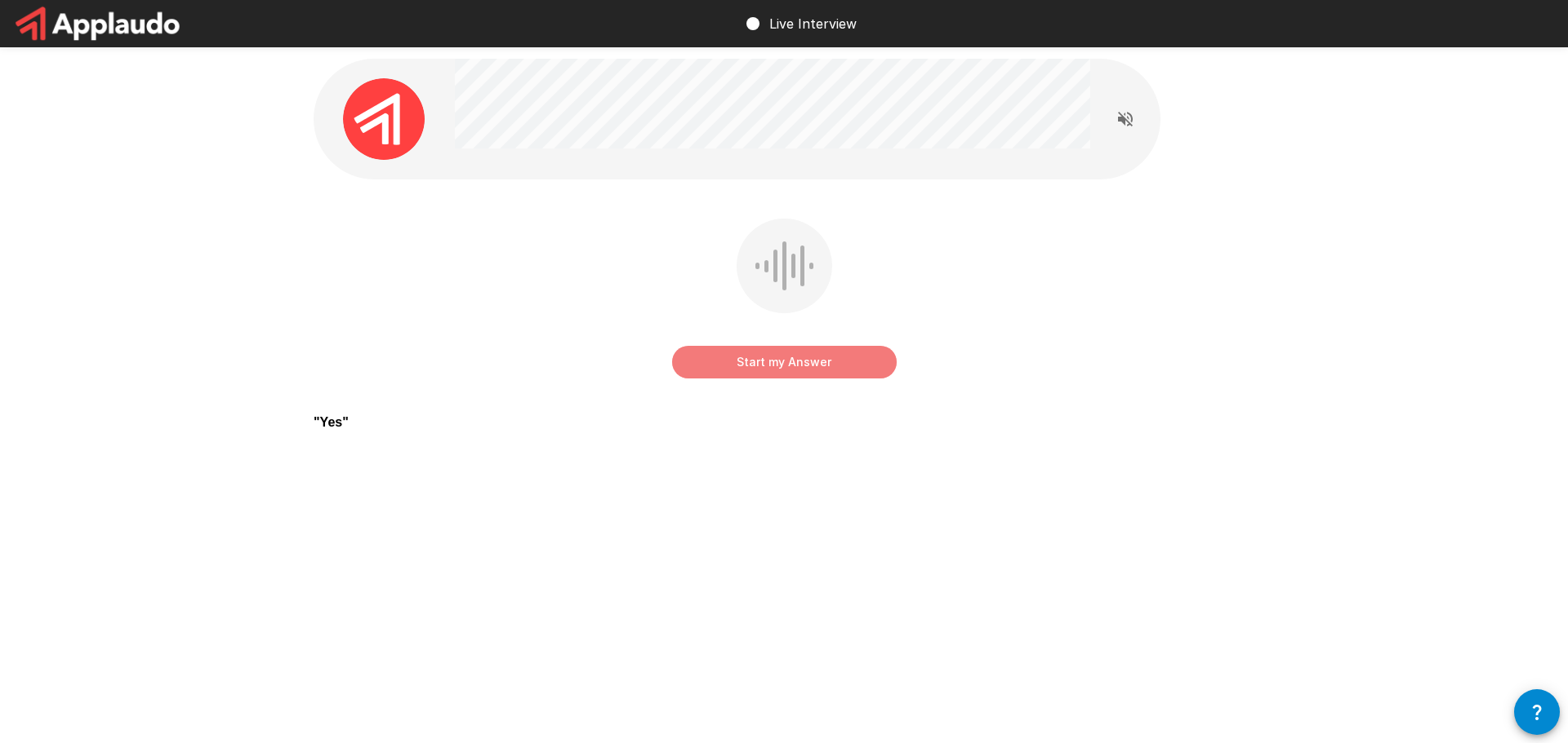
click at [771, 358] on button "Start my Answer" at bounding box center [784, 362] width 225 height 33
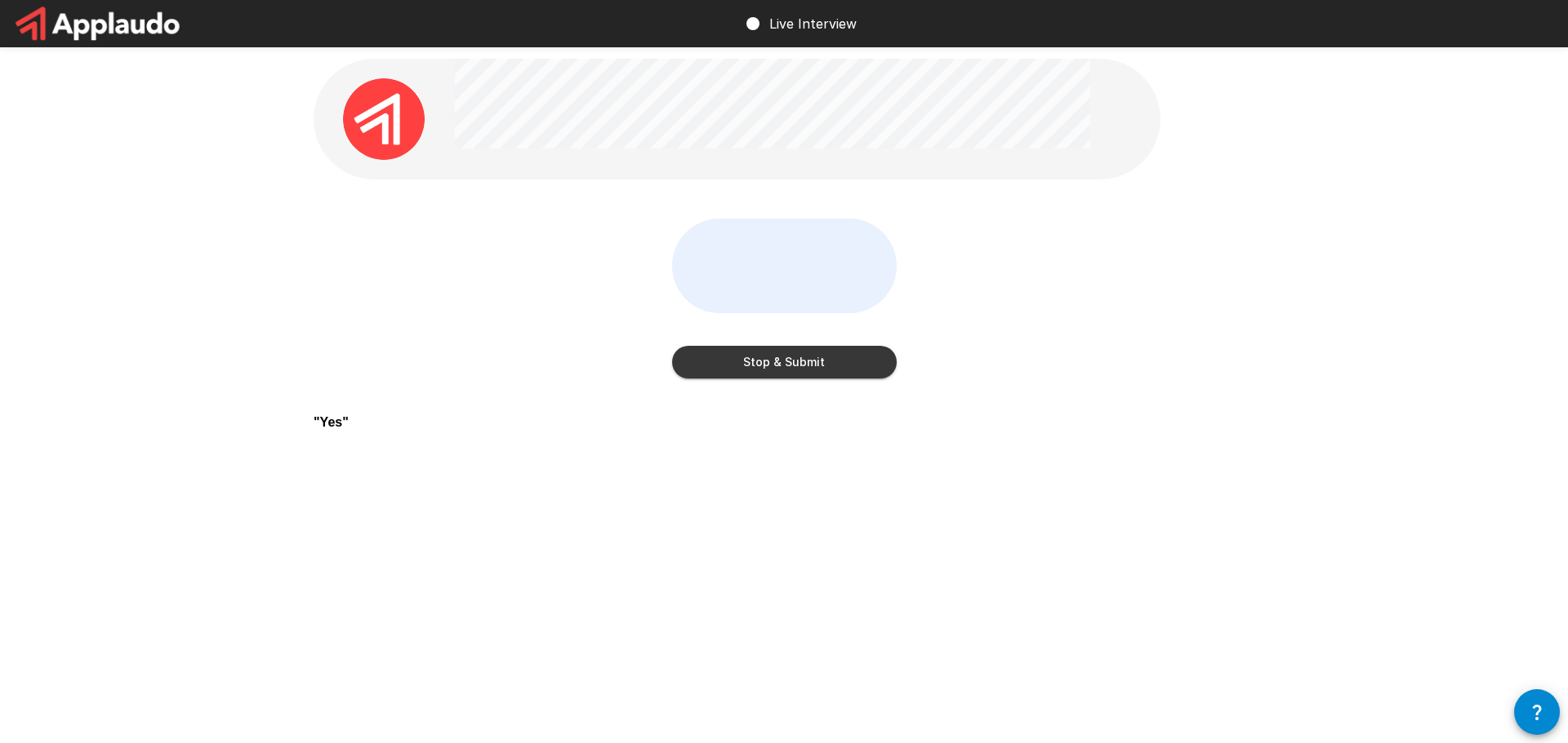
click at [771, 358] on button "Stop & Submit" at bounding box center [784, 362] width 225 height 33
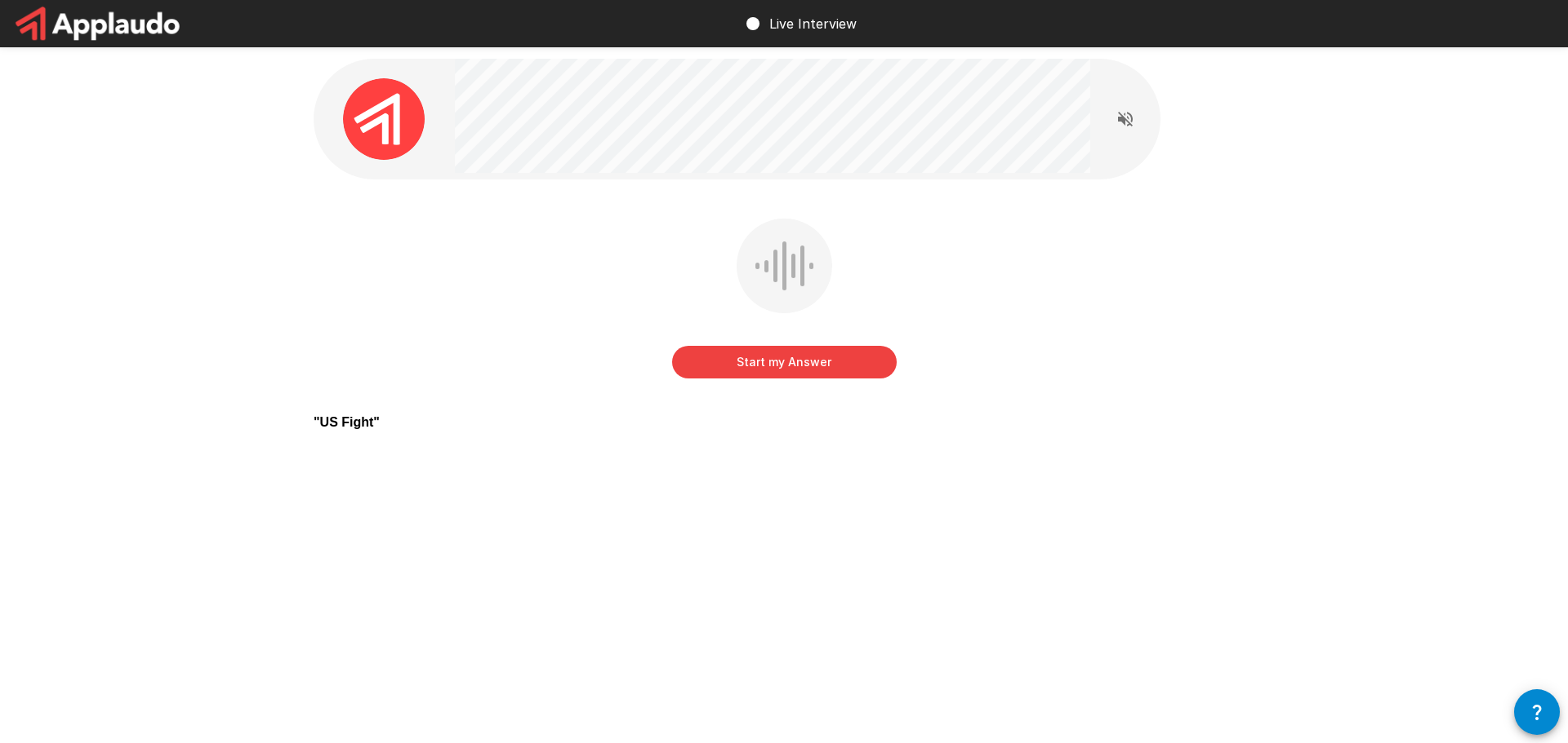
click at [785, 361] on button "Start my Answer" at bounding box center [784, 362] width 225 height 33
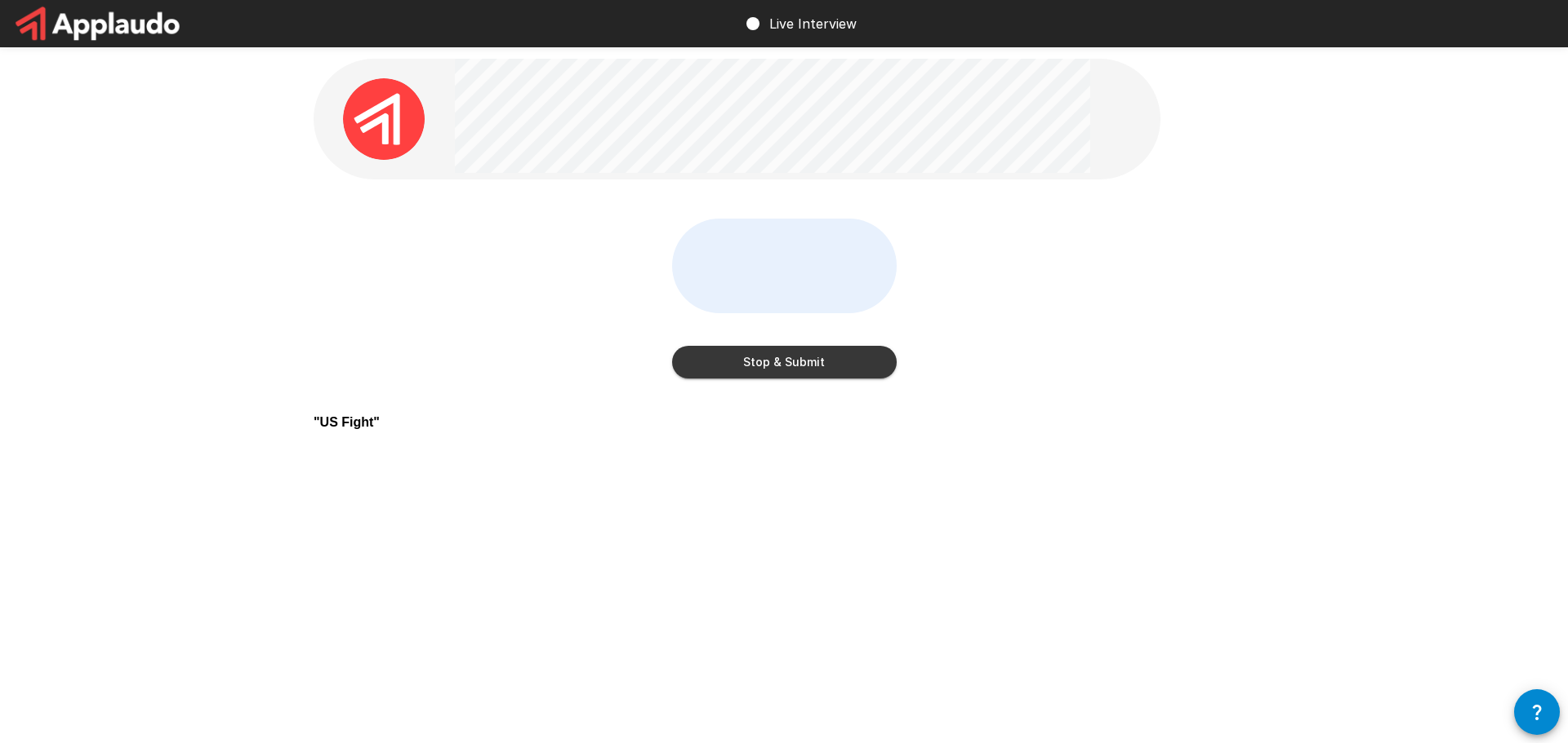
click at [790, 364] on button "Stop & Submit" at bounding box center [784, 362] width 225 height 33
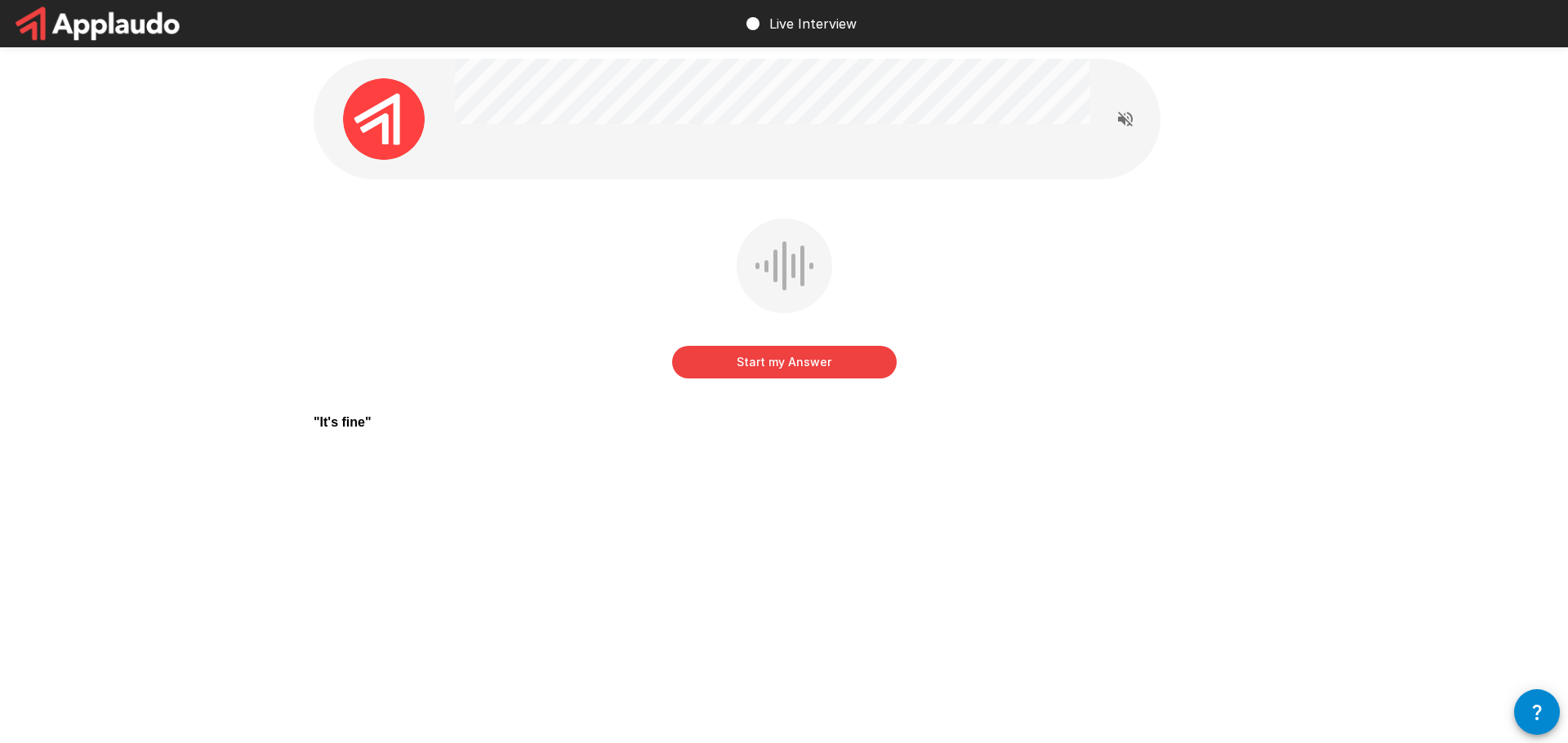
click at [768, 356] on button "Start my Answer" at bounding box center [784, 362] width 225 height 33
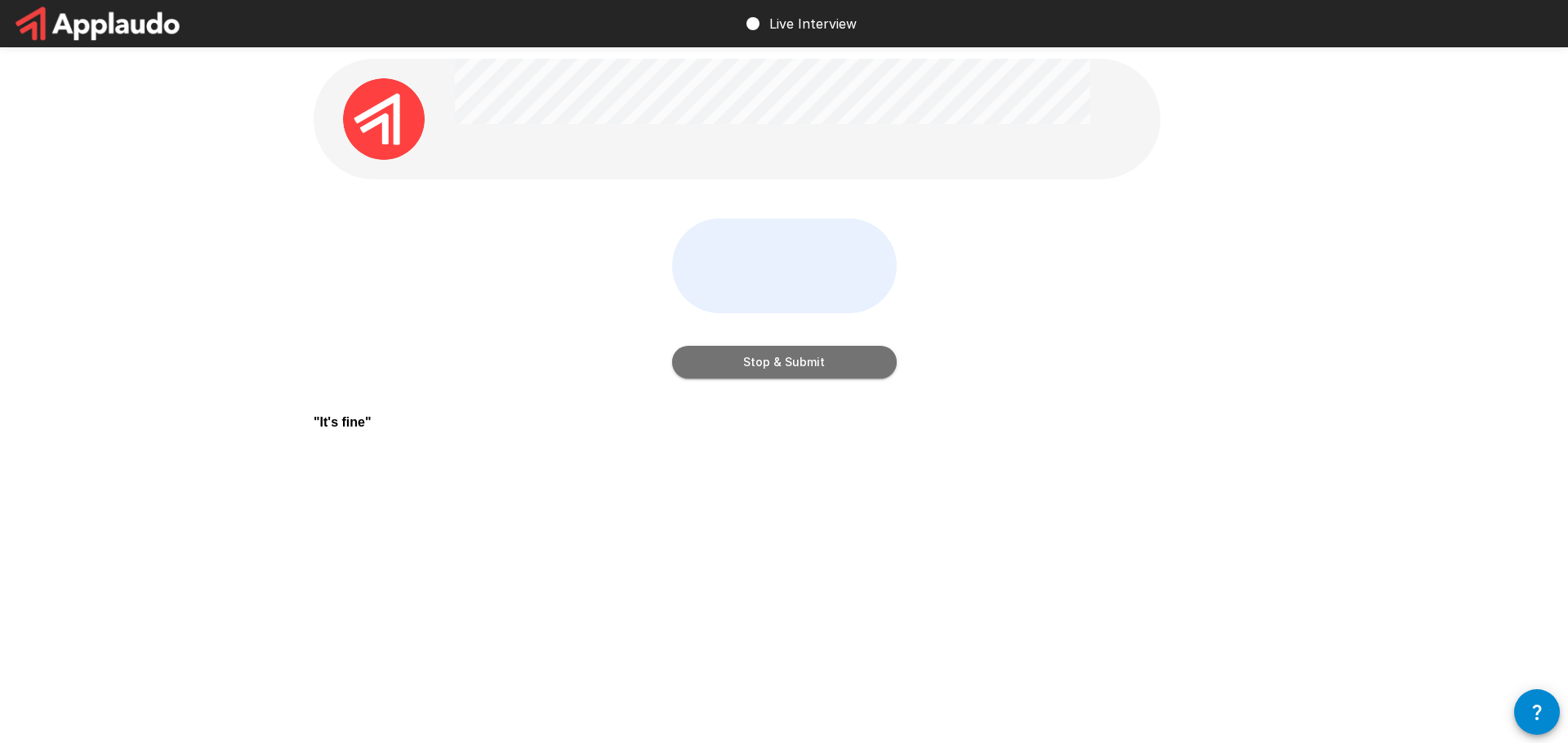
click at [793, 361] on button "Stop & Submit" at bounding box center [784, 362] width 225 height 33
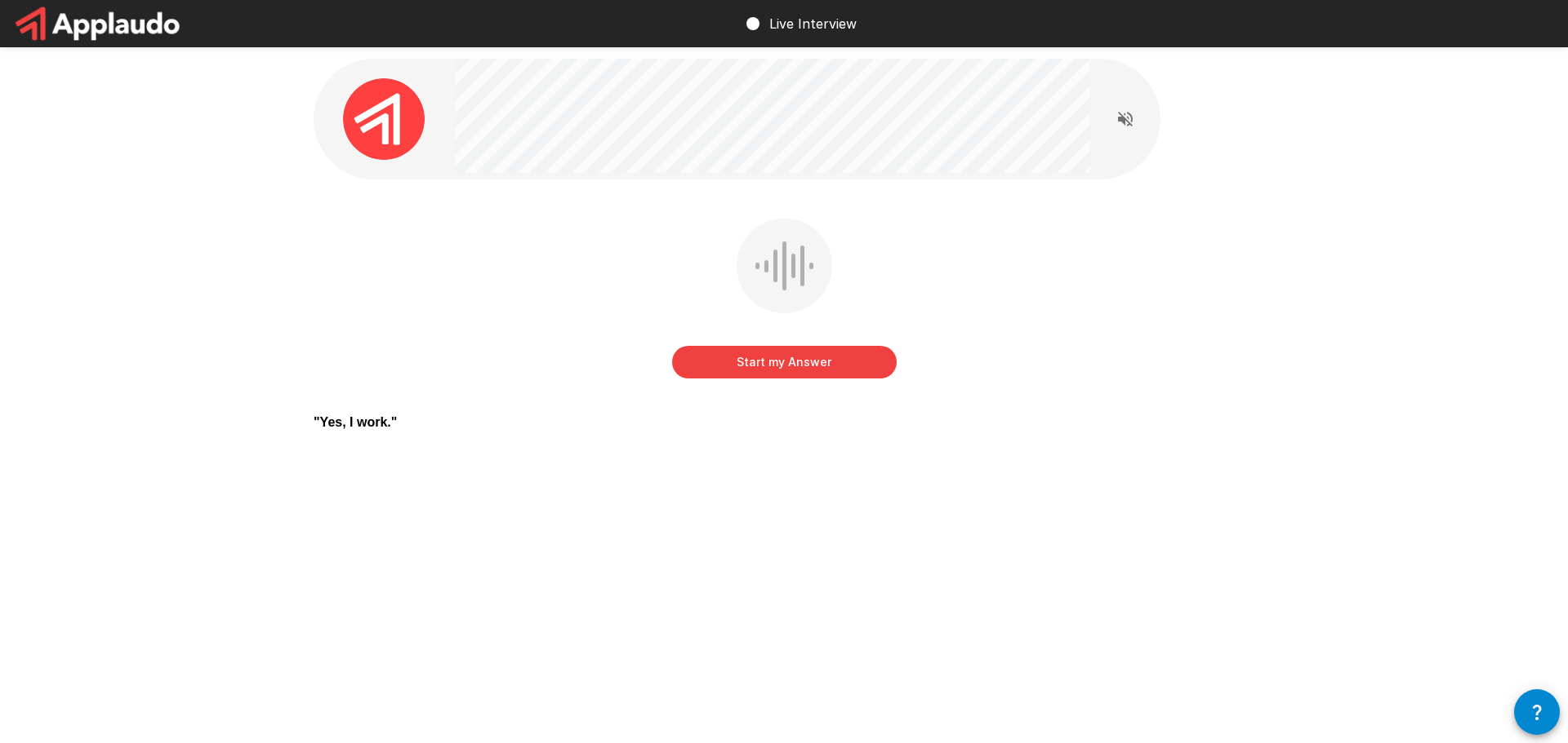
click at [798, 371] on button "Start my Answer" at bounding box center [784, 362] width 225 height 33
